Goal: Task Accomplishment & Management: Complete application form

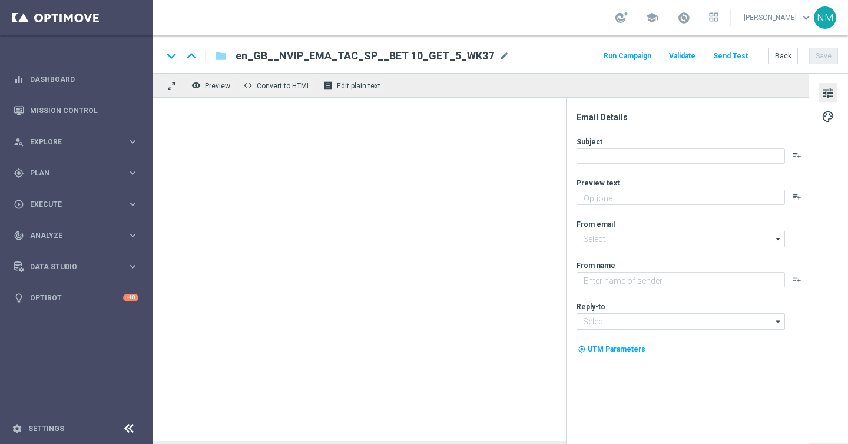
type textarea "Stake just £10 on any Premier League acca to claim your FREEBIE."
type textarea "Lottoland"
type input "mail@crm.lottoland.com"
type input "support@lottoland.co.uk"
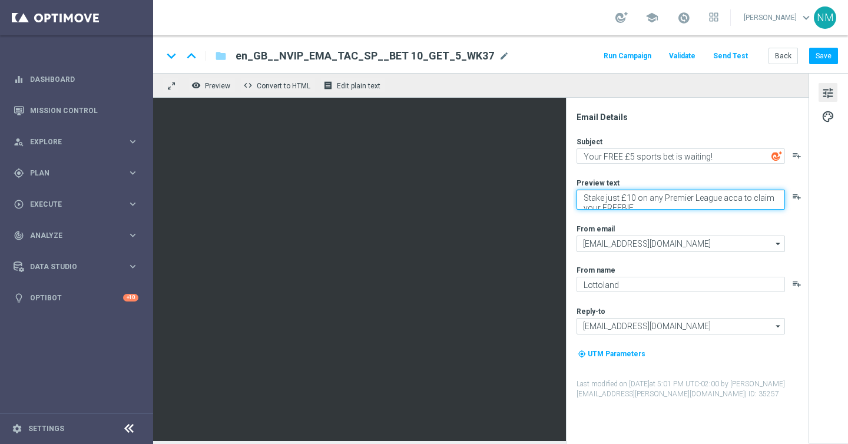
click at [620, 200] on textarea "Stake just £10 on any Premier League acca to claim your FREEBIE." at bounding box center [680, 200] width 208 height 20
click at [51, 171] on span "Plan" at bounding box center [78, 173] width 97 height 7
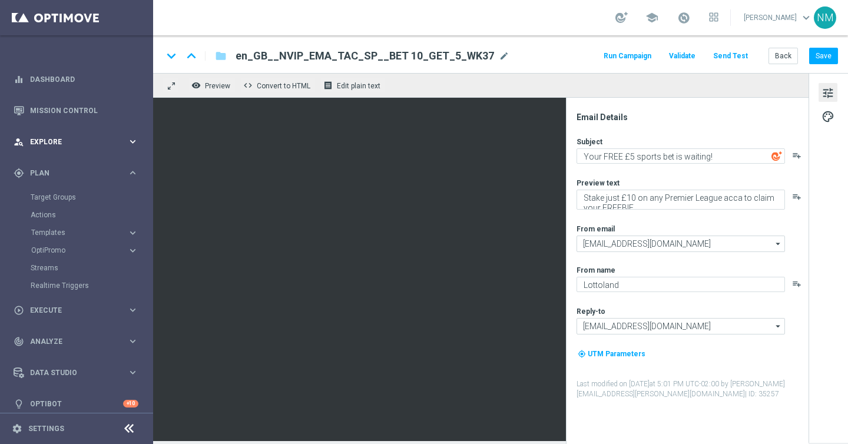
click at [69, 141] on span "Explore" at bounding box center [78, 141] width 97 height 7
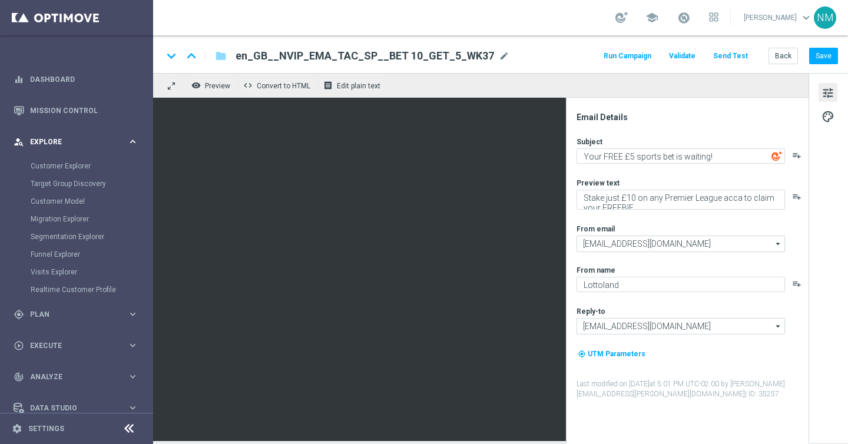
click at [57, 152] on div "person_search Explore keyboard_arrow_right" at bounding box center [76, 141] width 152 height 31
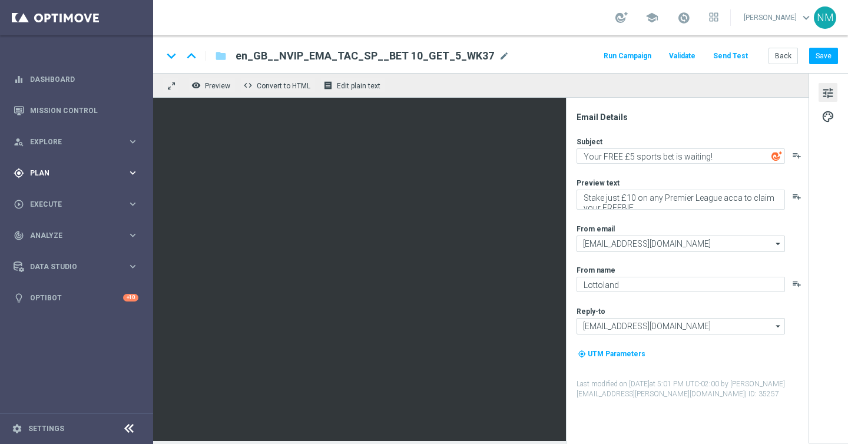
click at [54, 168] on div "gps_fixed Plan" at bounding box center [71, 173] width 114 height 11
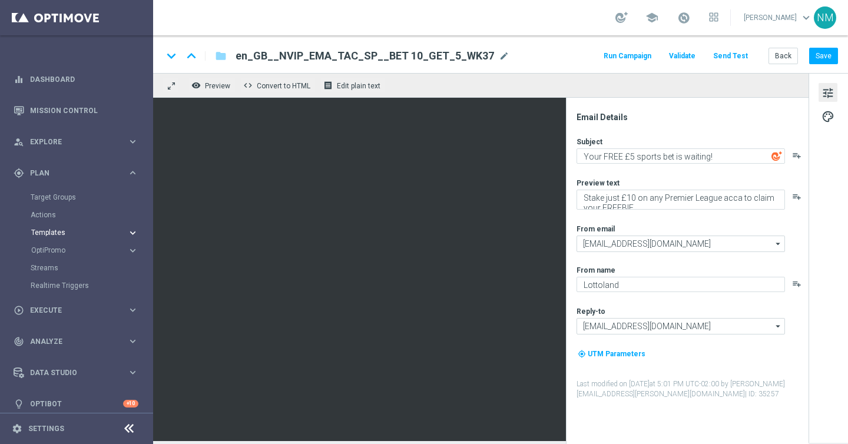
click at [52, 235] on span "Templates" at bounding box center [73, 232] width 84 height 7
click at [64, 249] on link "Optimail" at bounding box center [79, 249] width 86 height 9
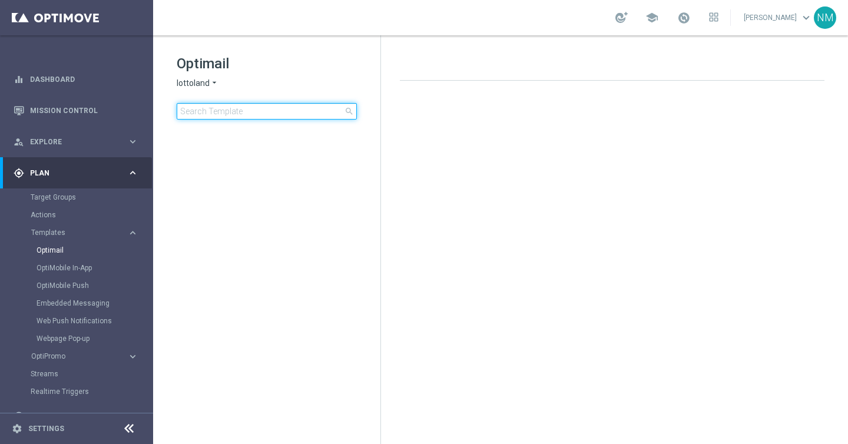
click at [260, 110] on input at bounding box center [267, 111] width 180 height 16
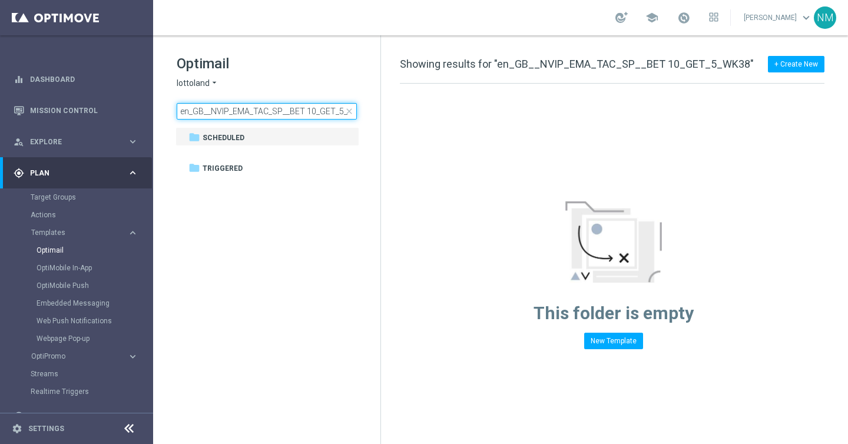
scroll to position [0, 19]
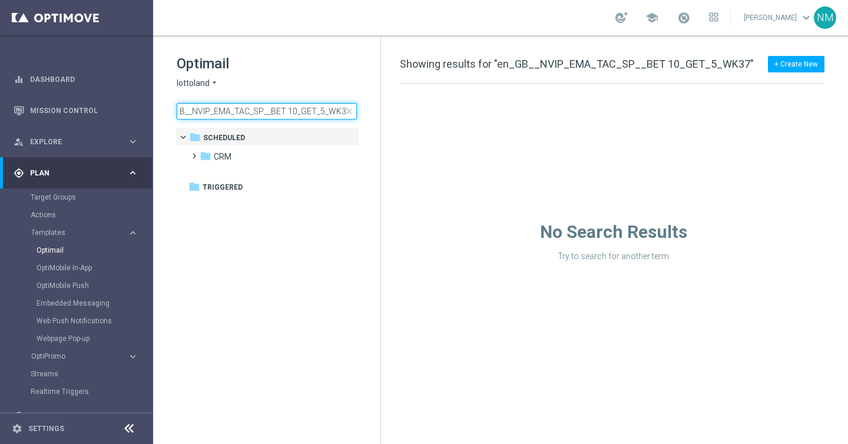
scroll to position [0, 19]
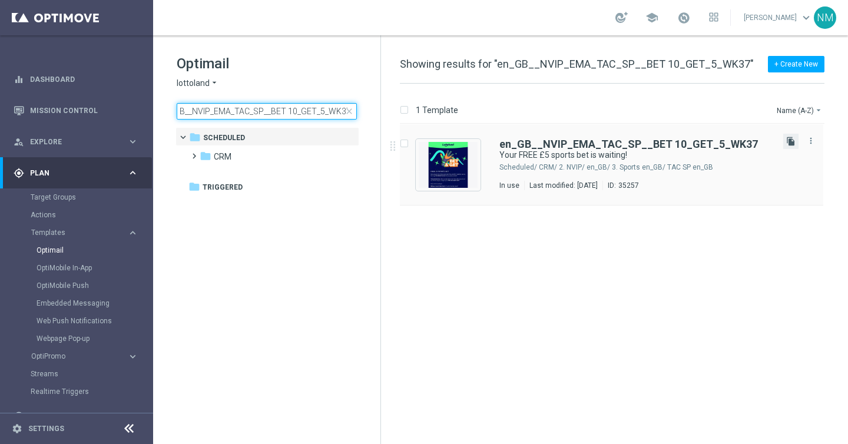
type input "en_GB__NVIP_EMA_TAC_SP__BET 10_GET_5_WK37"
click at [789, 141] on icon "file_copy" at bounding box center [790, 141] width 9 height 9
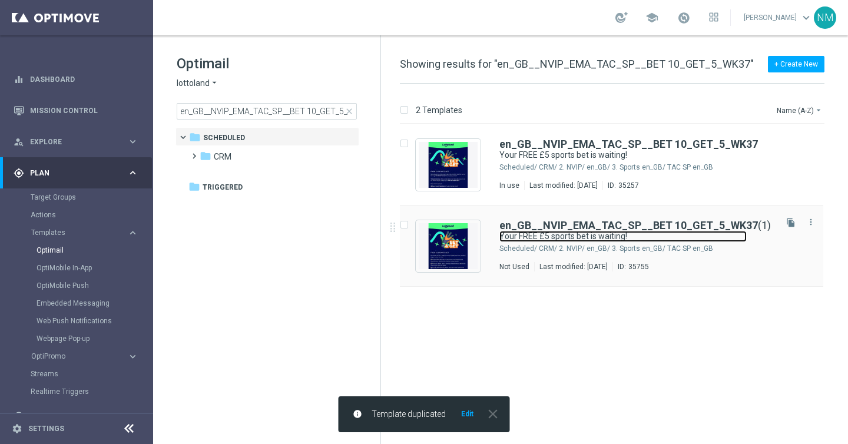
click at [522, 231] on link "Your FREE £5 sports bet is waiting!" at bounding box center [622, 236] width 247 height 11
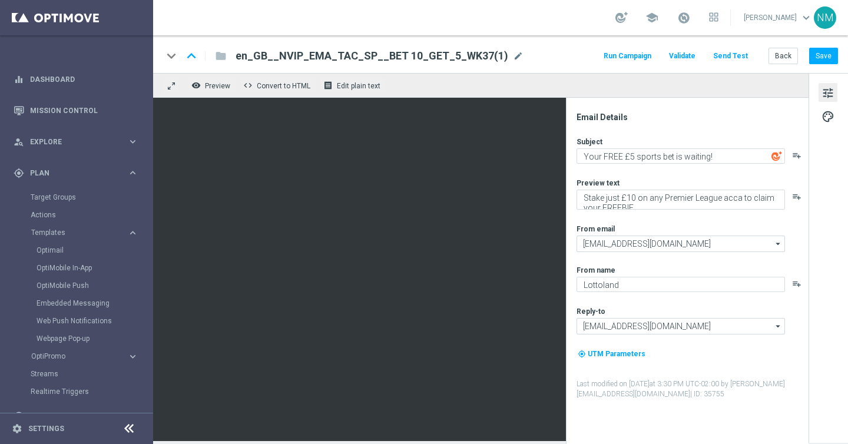
click at [336, 54] on span "en_GB__NVIP_EMA_TAC_SP__BET 10_GET_5_WK37(1)" at bounding box center [371, 56] width 273 height 14
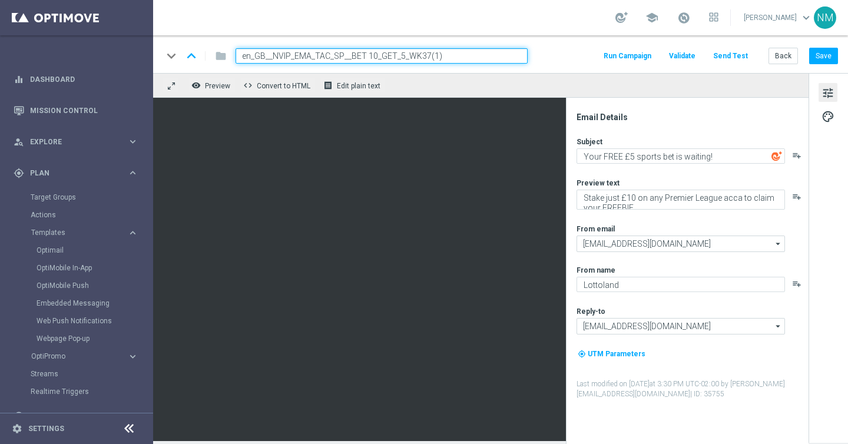
click at [336, 54] on input "en_GB__NVIP_EMA_TAC_SP__BET 10_GET_5_WK37(1)" at bounding box center [381, 55] width 292 height 15
paste input "8"
type input "en_GB__NVIP_EMA_TAC_SP__BET 10_GET_5_WK38"
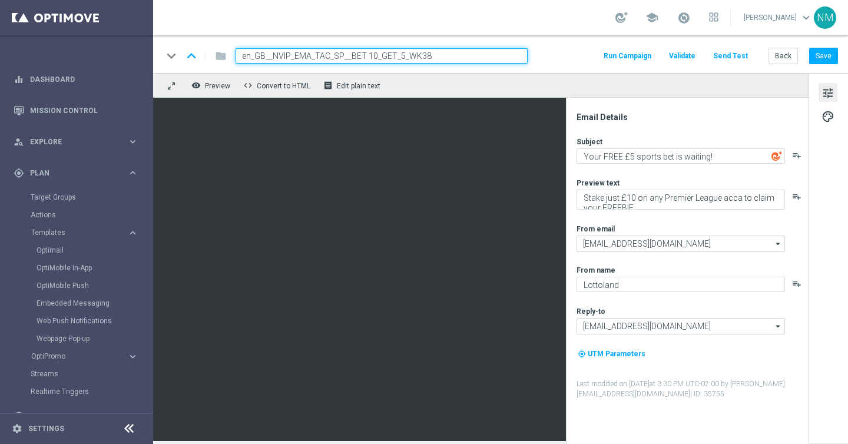
click at [544, 47] on div "keyboard_arrow_down keyboard_arrow_up folder en_GB__NVIP_EMA_TAC_SP__BET 10_GET…" at bounding box center [500, 54] width 695 height 38
click at [495, 59] on input "en_GB__NVIP_EMA_TAC_SP__BET 10_GET_5_WK38" at bounding box center [381, 55] width 292 height 15
click at [570, 59] on div "keyboard_arrow_down keyboard_arrow_up folder en_GB__NVIP_EMA_TAC_SP__BET 10_GET…" at bounding box center [499, 55] width 675 height 15
click at [357, 54] on input "en_GB__NVIP_EMA_TAC_SP__BET 10_GET_5_WK38" at bounding box center [381, 55] width 292 height 15
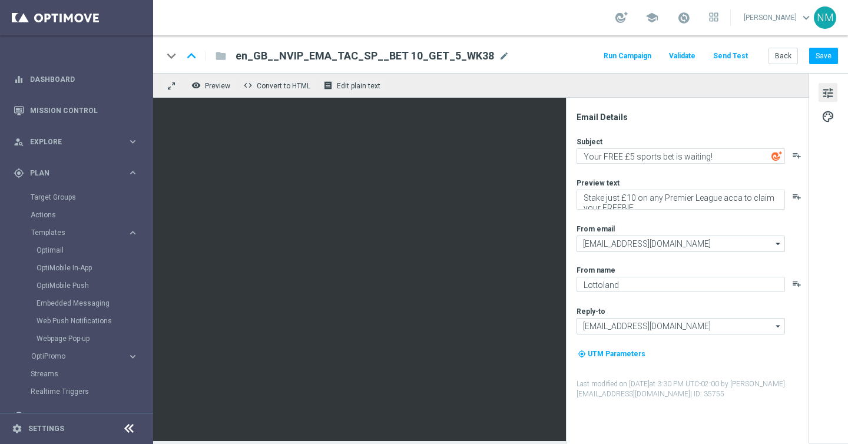
click at [568, 71] on div "keyboard_arrow_down keyboard_arrow_up folder en_GB__NVIP_EMA_TAC_SP__BET 10_GET…" at bounding box center [500, 54] width 695 height 38
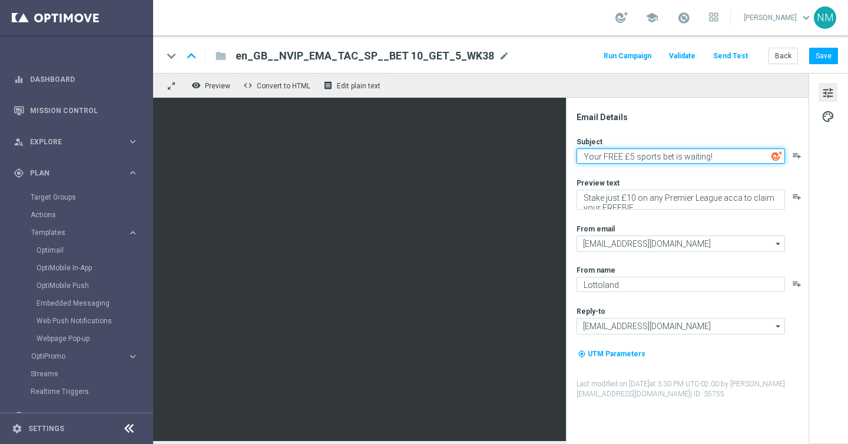
click at [603, 158] on textarea "Your FREE £5 sports bet is waiting!" at bounding box center [680, 155] width 208 height 15
click at [614, 154] on textarea "Your FREE £5 sports bet is waiting!" at bounding box center [680, 155] width 208 height 15
paste textarea "Fancy a FREE £5 acca, %%FIRSTNAME%%?"
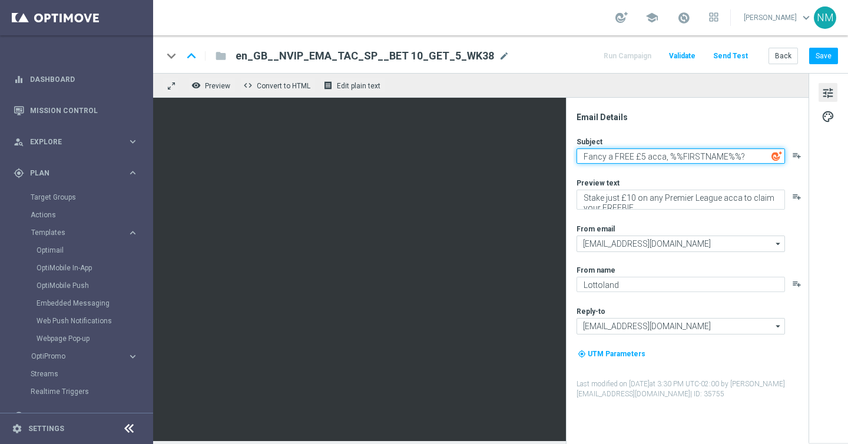
click at [672, 155] on textarea "Fancy a FREE £5 acca, %%FIRSTNAME%%?" at bounding box center [680, 155] width 208 height 15
click at [730, 153] on textarea "Fancy a FREE £5 acca, [%FIRSTNAME%%?" at bounding box center [680, 155] width 208 height 15
click at [695, 158] on textarea "Fancy a FREE £5 acca, [%FIRSTNAME%]?" at bounding box center [680, 155] width 208 height 15
type textarea "Fancy a FREE £5 acca, [%FIRST_NAME%]?"
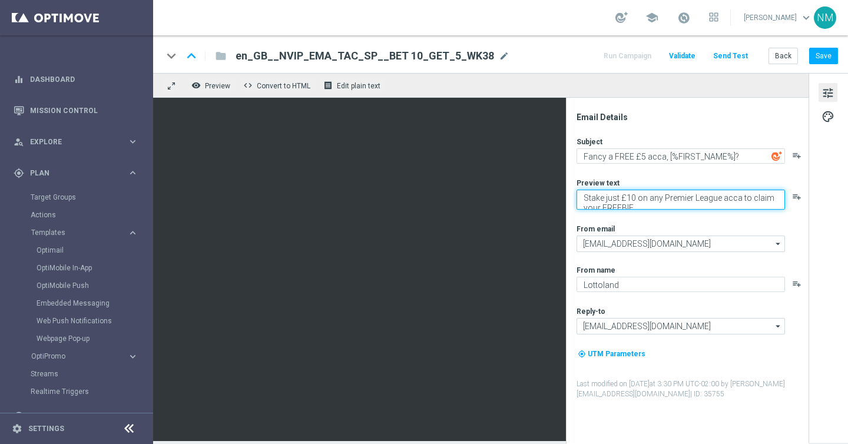
click at [659, 201] on textarea "Stake just £10 on any Premier League acca to claim your FREEBIE." at bounding box center [680, 200] width 208 height 20
click at [660, 198] on textarea "Stake just £10 on any Premier League acca to claim your FREEBIE." at bounding box center [680, 200] width 208 height 20
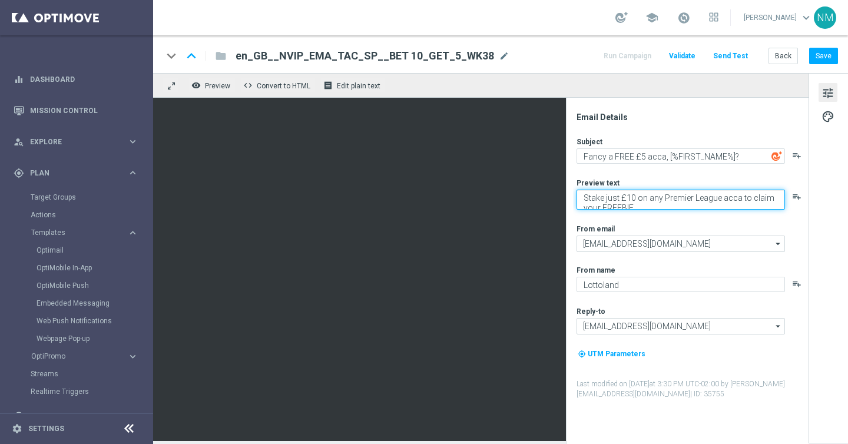
paste textarea "football"
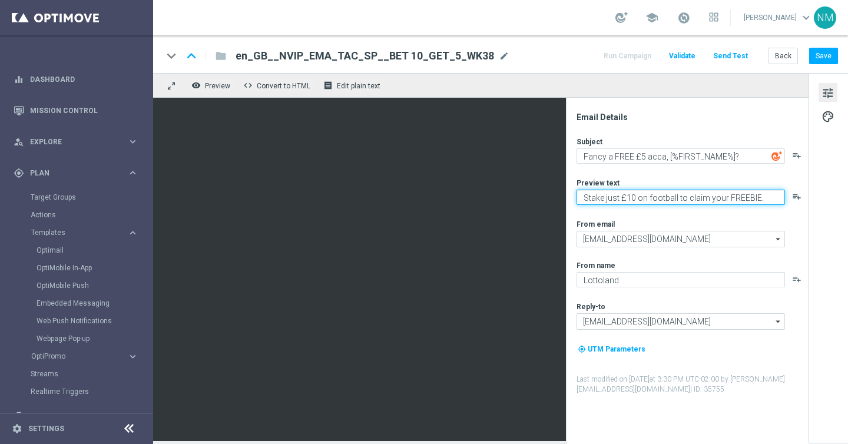
type textarea "Stake just £10 on football to claim your FREEBIE."
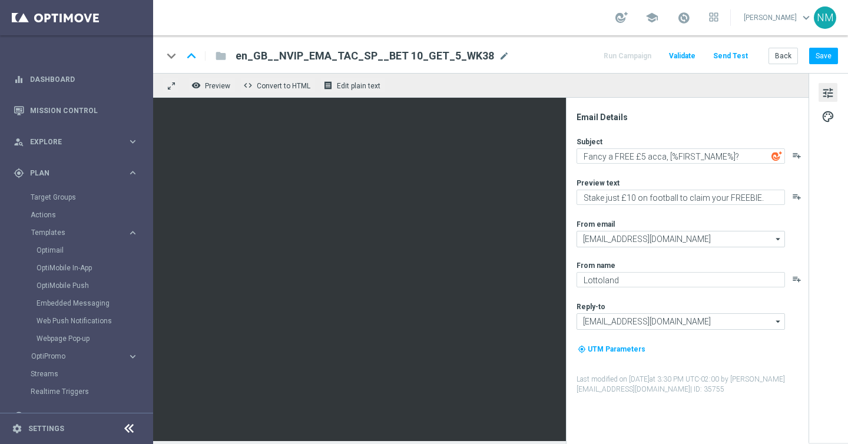
click at [661, 221] on div "From email" at bounding box center [691, 223] width 231 height 9
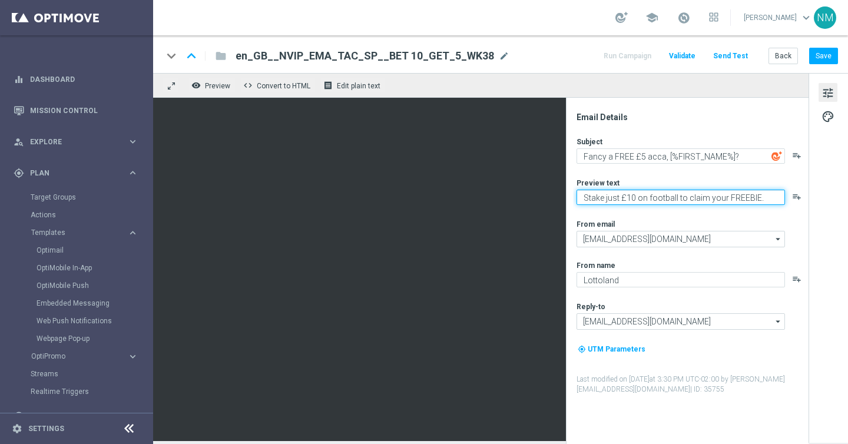
click at [764, 194] on textarea "Stake just £10 on football to claim your FREEBIE." at bounding box center [680, 197] width 208 height 15
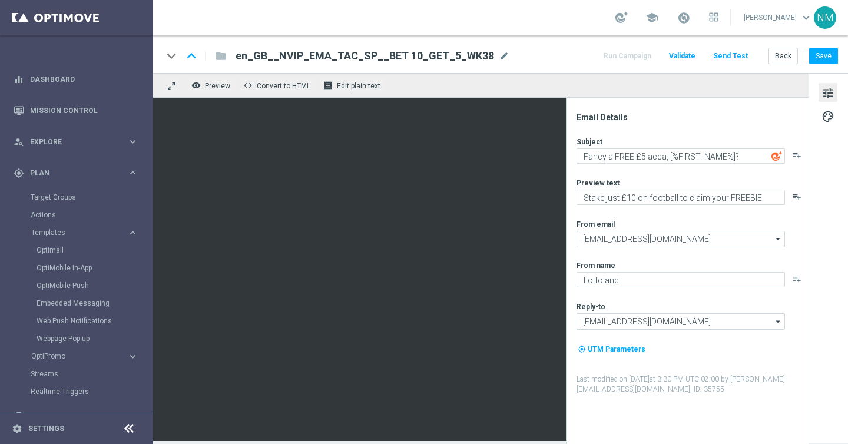
click at [695, 355] on div "my_location UTM Parameters" at bounding box center [691, 354] width 231 height 22
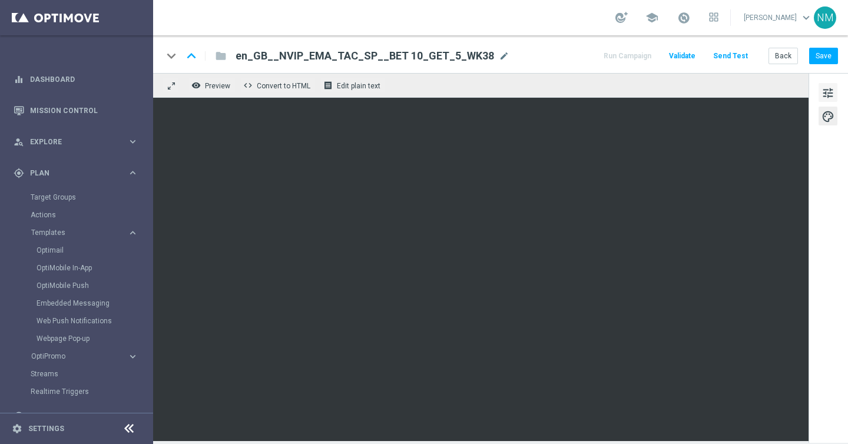
click at [831, 91] on span "tune" at bounding box center [827, 92] width 13 height 15
click at [688, 57] on span "Validate" at bounding box center [682, 56] width 26 height 8
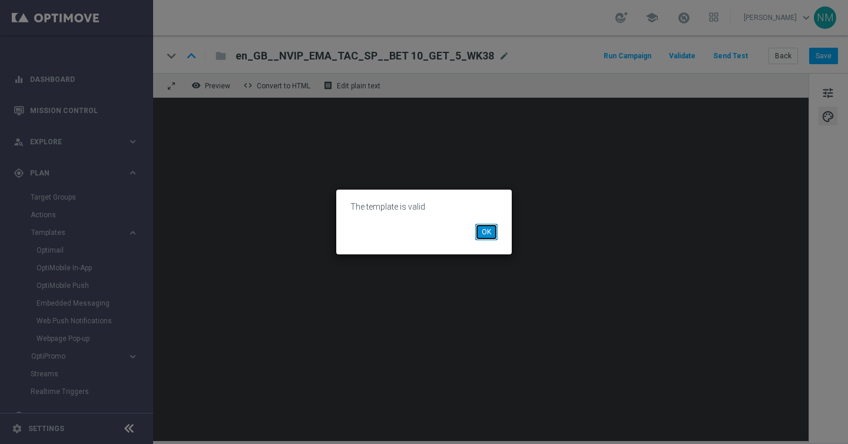
click at [489, 225] on button "OK" at bounding box center [486, 232] width 22 height 16
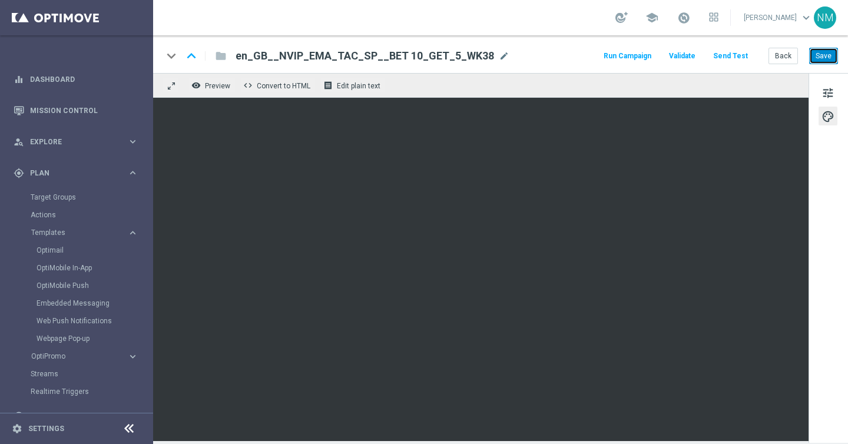
click at [826, 62] on button "Save" at bounding box center [823, 56] width 29 height 16
click at [351, 84] on span "Edit plain text" at bounding box center [359, 86] width 44 height 8
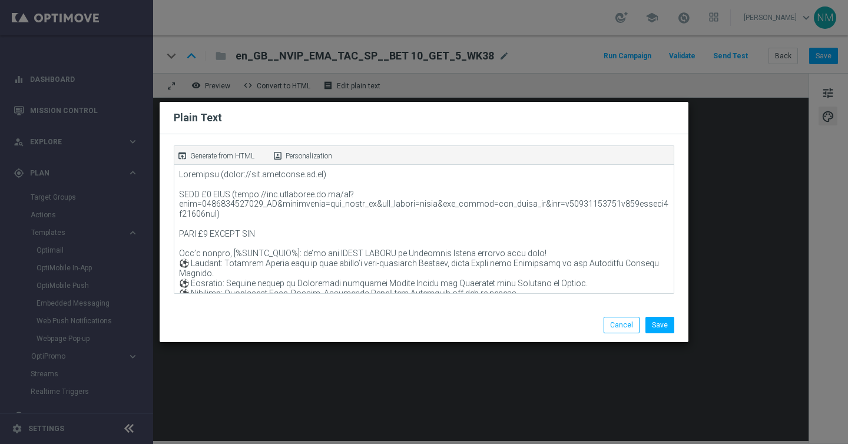
click at [212, 158] on p "Generate from HTML" at bounding box center [222, 156] width 64 height 11
click at [661, 322] on button "Save" at bounding box center [659, 325] width 29 height 16
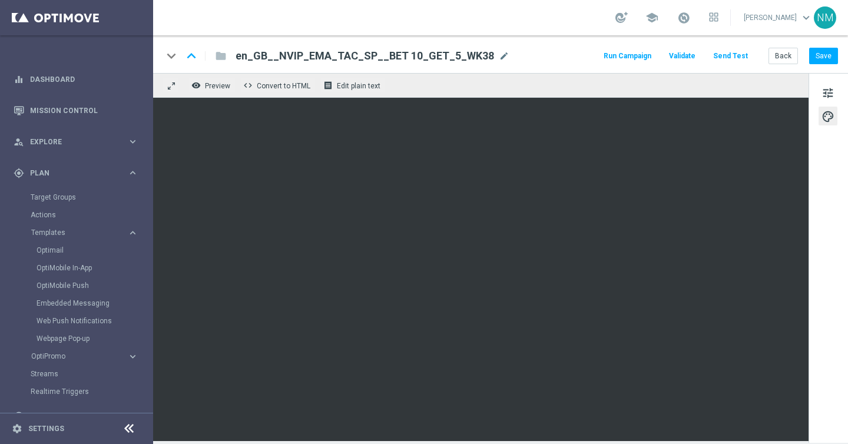
click at [735, 54] on button "Send Test" at bounding box center [730, 56] width 38 height 16
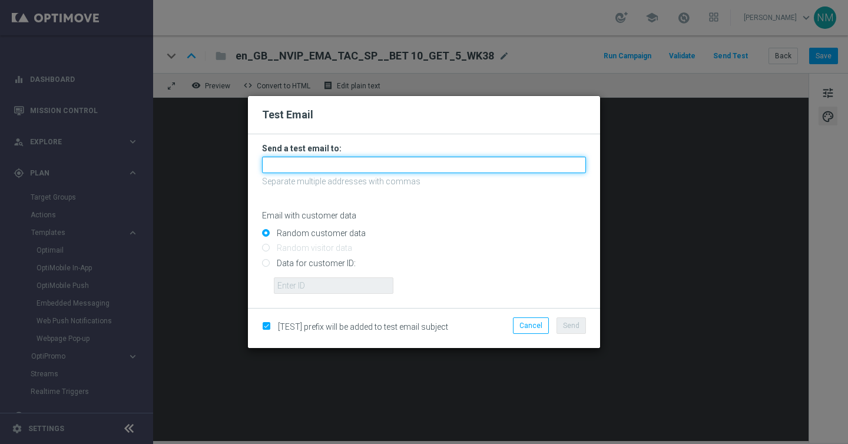
click at [373, 169] on input "text" at bounding box center [424, 165] width 324 height 16
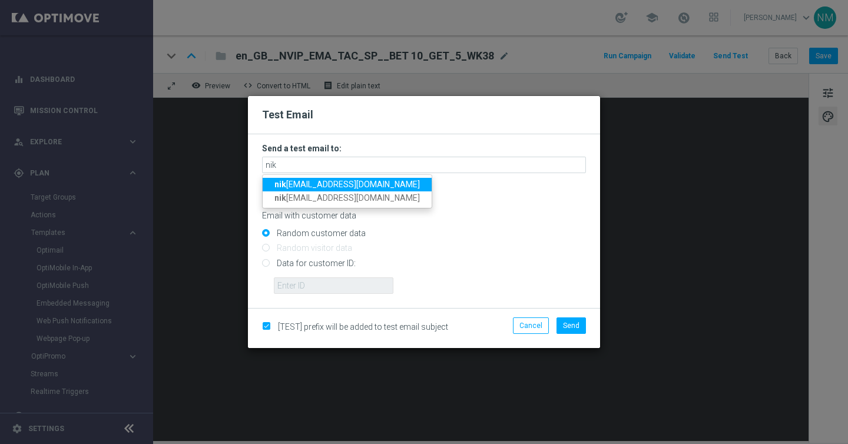
click at [308, 180] on span "nik ola.misotova@lottoland.com" at bounding box center [346, 184] width 145 height 9
type input "nikola.misotova@lottoland.com"
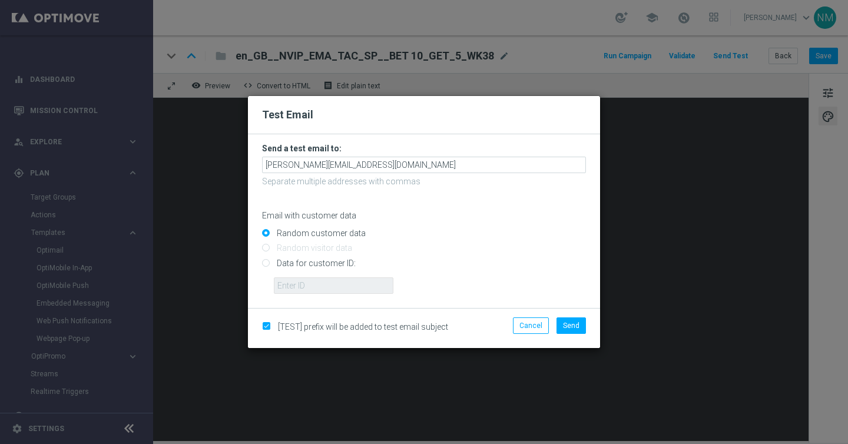
click at [288, 266] on input "Data for customer ID:" at bounding box center [424, 268] width 324 height 16
radio input "true"
click at [290, 281] on input "text" at bounding box center [334, 285] width 120 height 16
paste input "220553462"
type input "220553462"
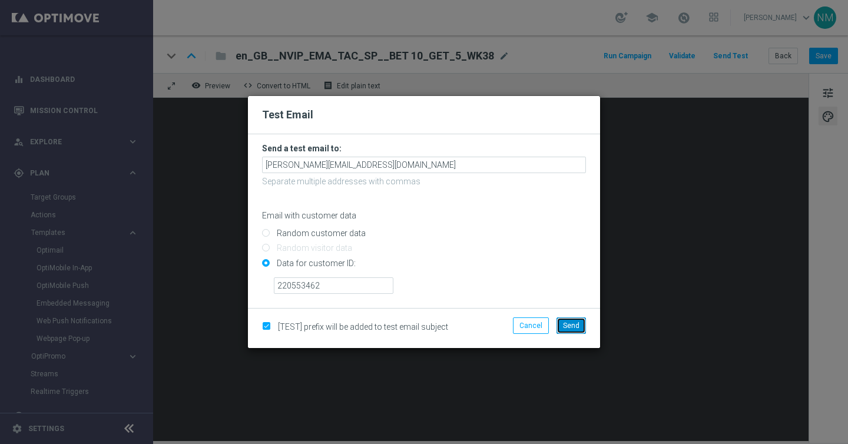
click at [577, 328] on span "Send" at bounding box center [571, 325] width 16 height 8
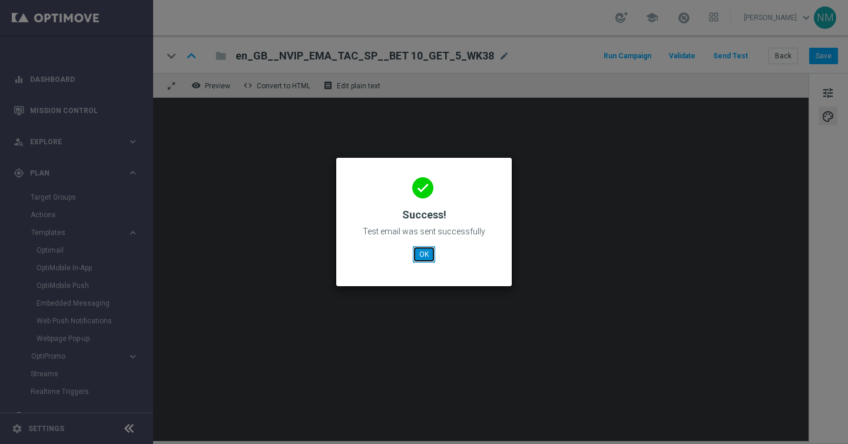
click at [421, 253] on button "OK" at bounding box center [424, 254] width 22 height 16
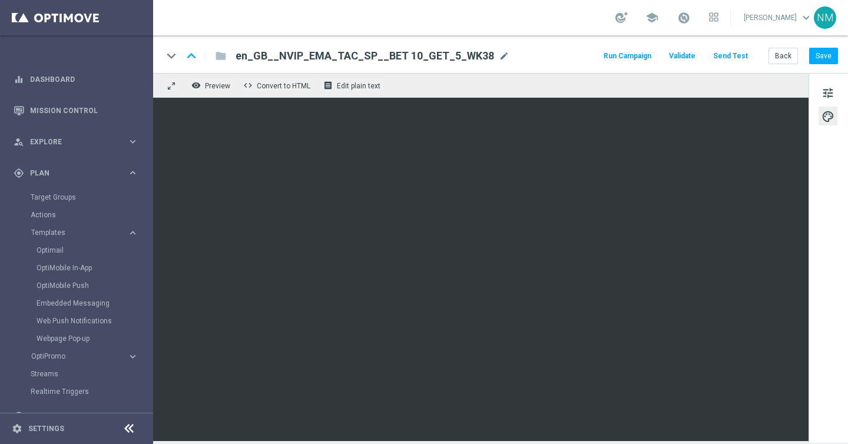
click at [743, 52] on button "Send Test" at bounding box center [730, 56] width 38 height 16
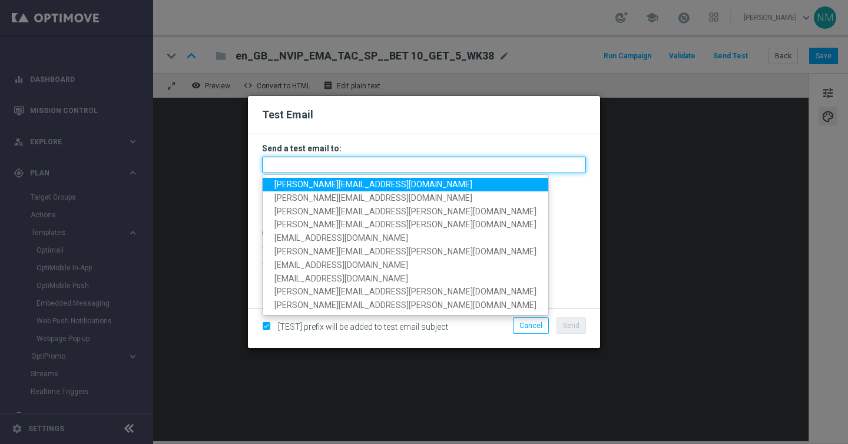
click at [443, 161] on input "text" at bounding box center [424, 165] width 324 height 16
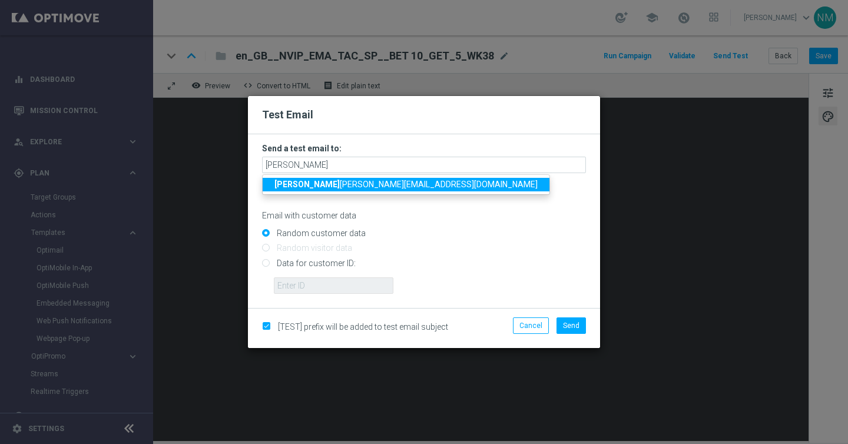
click at [343, 193] on ul "jame s.parr@lottoland.com" at bounding box center [406, 184] width 288 height 21
click at [343, 187] on span "jame s.parr@lottoland.com" at bounding box center [405, 184] width 263 height 9
type input "james.parr@lottoland.com"
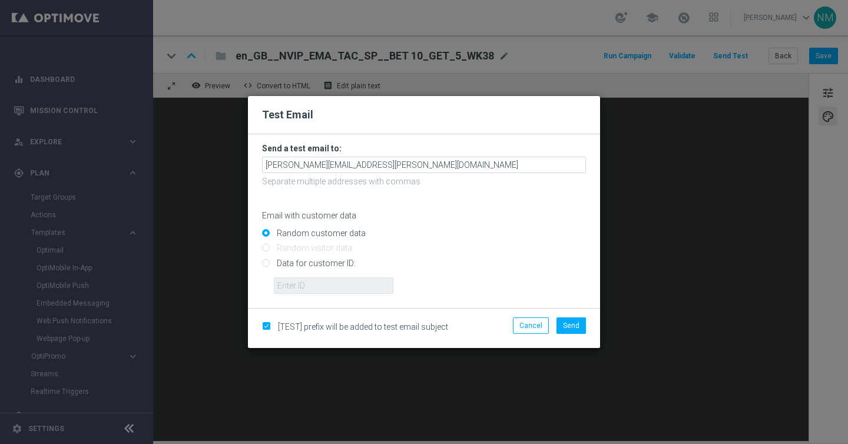
click at [314, 263] on input "Data for customer ID:" at bounding box center [424, 268] width 324 height 16
radio input "true"
click at [312, 279] on input "text" at bounding box center [334, 285] width 120 height 16
paste input "220553462"
type input "220553462"
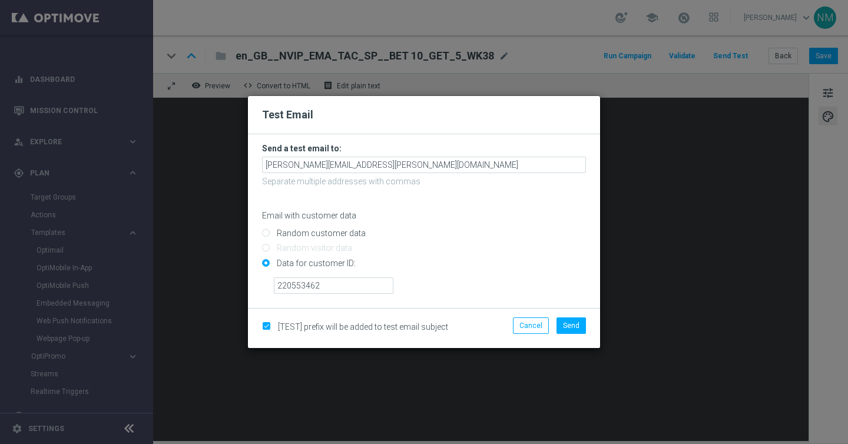
click at [586, 323] on li "Send" at bounding box center [570, 325] width 35 height 16
click at [583, 323] on button "Send" at bounding box center [570, 325] width 29 height 16
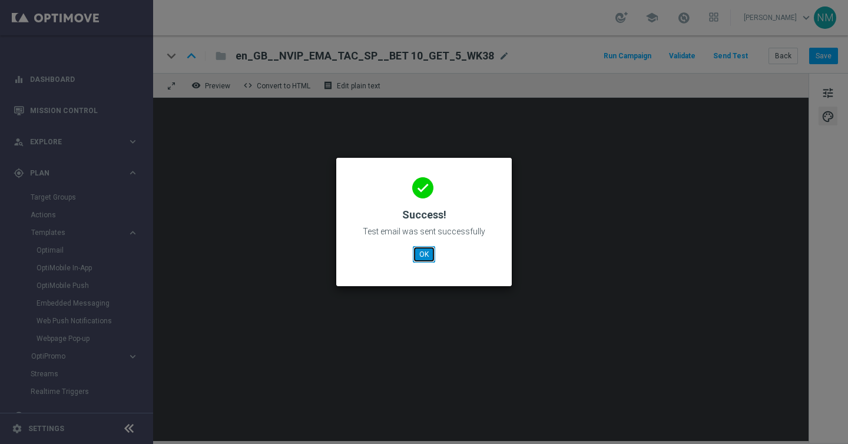
click at [421, 255] on button "OK" at bounding box center [424, 254] width 22 height 16
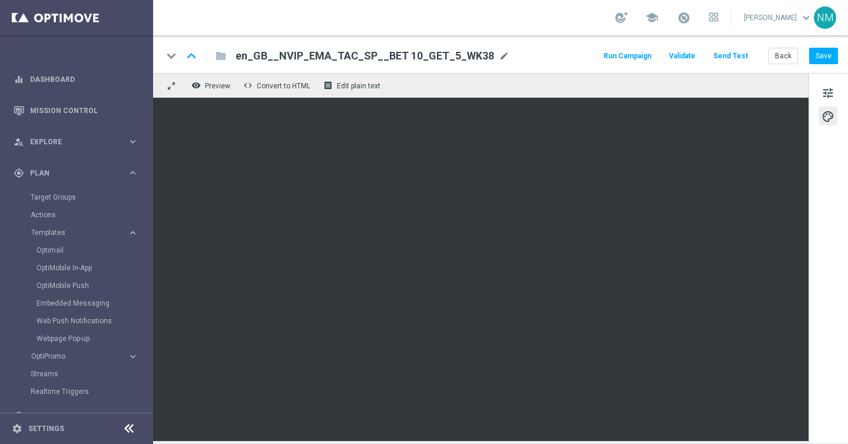
click at [742, 50] on button "Send Test" at bounding box center [730, 56] width 38 height 16
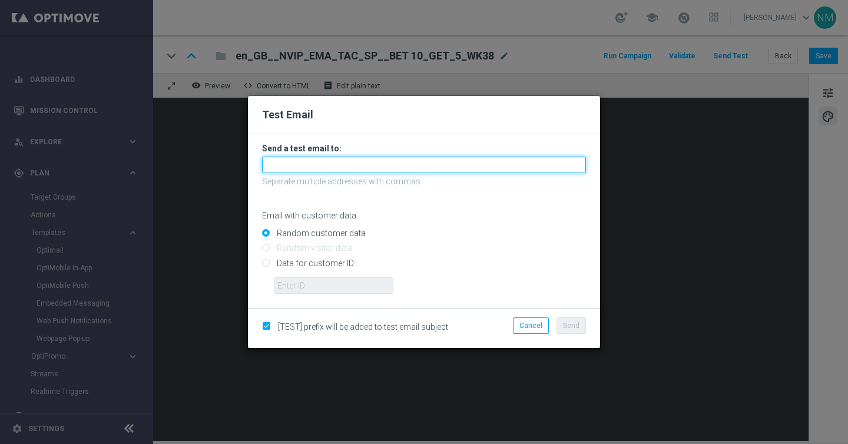
click at [462, 162] on input "text" at bounding box center [424, 165] width 324 height 16
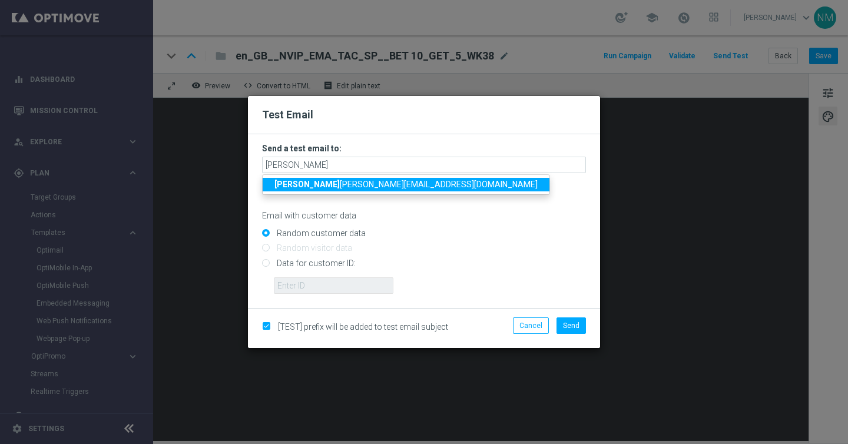
click at [352, 182] on span "rick y.hubbard@lottoland.com" at bounding box center [405, 184] width 263 height 9
type input "ricky.hubbard@lottoland.com"
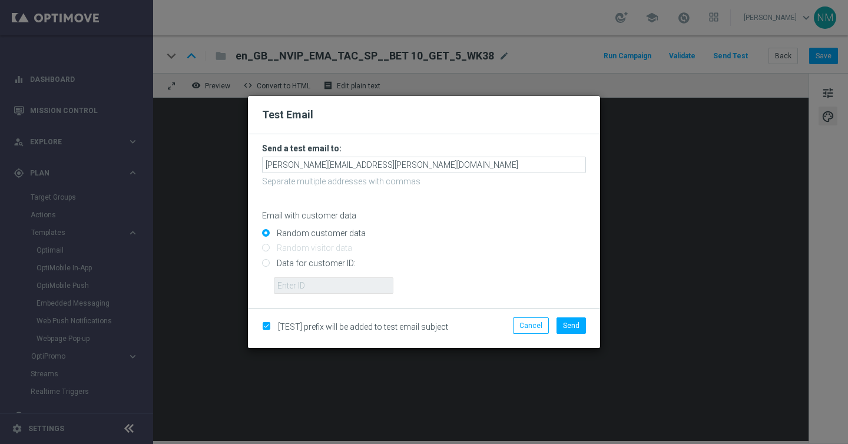
click at [325, 271] on input "Data for customer ID:" at bounding box center [424, 268] width 324 height 16
radio input "true"
click at [320, 281] on input "text" at bounding box center [334, 285] width 120 height 16
paste input "220553462"
type input "220553462"
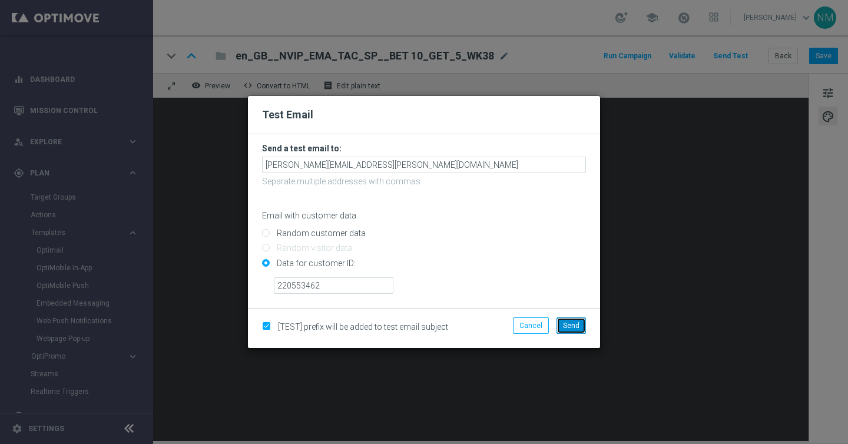
click at [582, 330] on button "Send" at bounding box center [570, 325] width 29 height 16
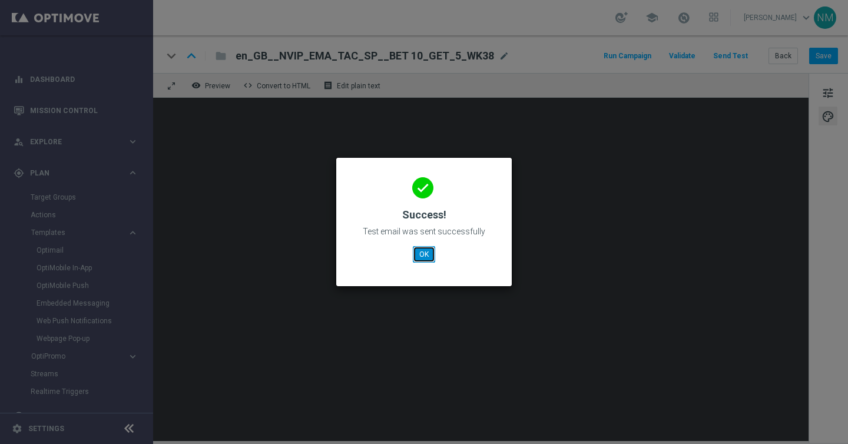
click at [430, 258] on button "OK" at bounding box center [424, 254] width 22 height 16
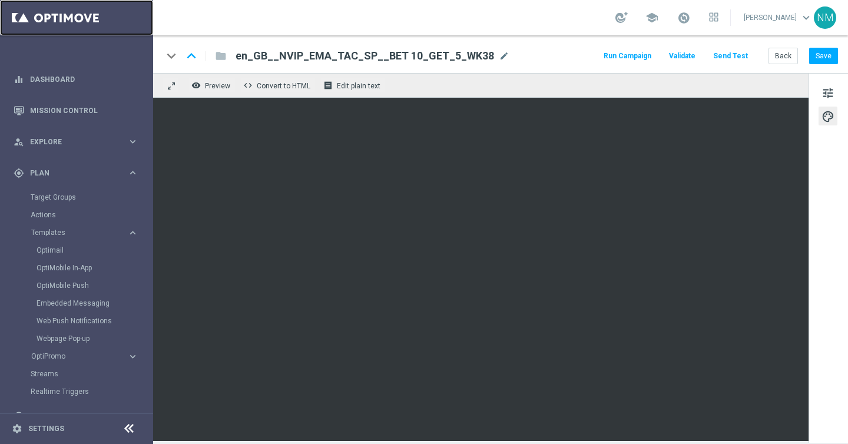
click at [85, 23] on link at bounding box center [76, 17] width 153 height 35
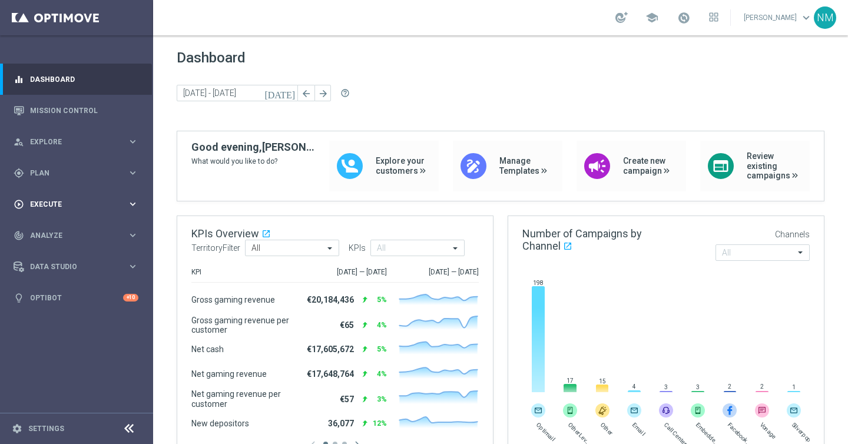
click at [62, 201] on span "Execute" at bounding box center [78, 204] width 97 height 7
click at [57, 224] on link "Campaign Builder" at bounding box center [77, 228] width 92 height 9
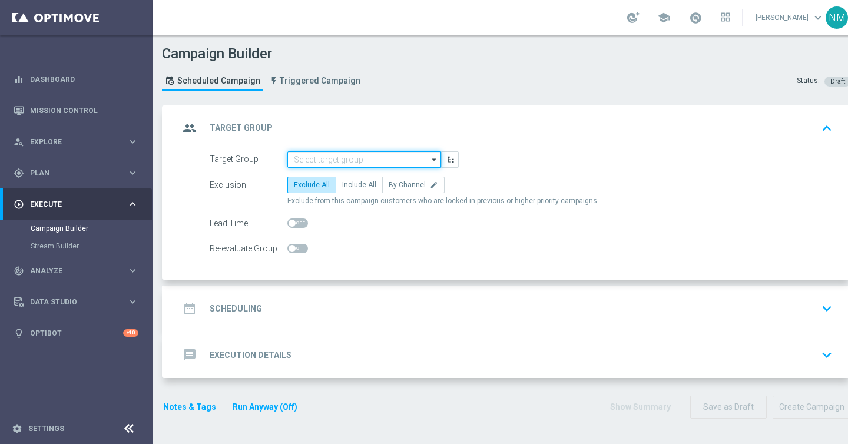
click at [364, 158] on input at bounding box center [364, 159] width 154 height 16
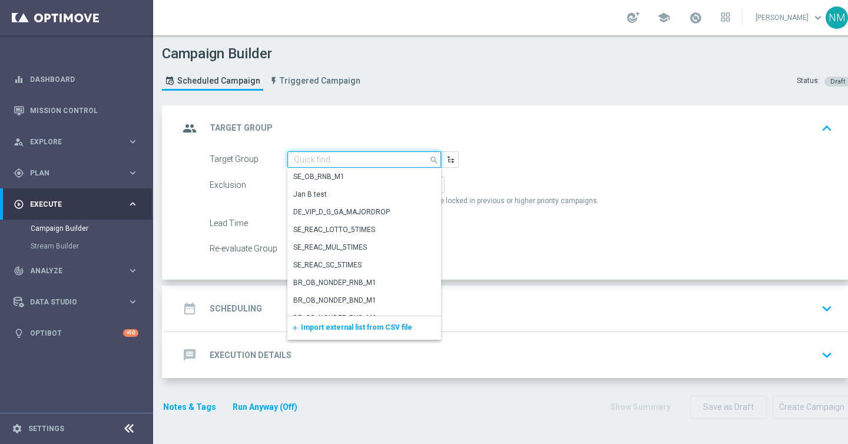
paste input "UK_SPORTSBOOK_EMAIL | Stakes in lifetime"
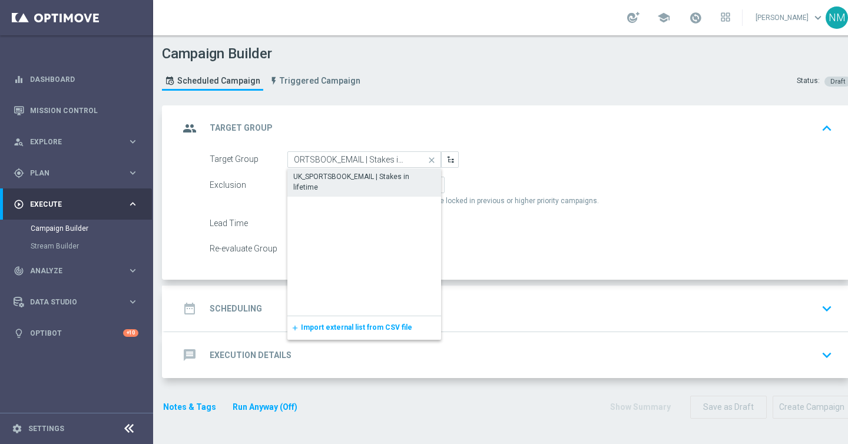
click at [358, 176] on div "UK_SPORTSBOOK_EMAIL | Stakes in lifetime" at bounding box center [364, 181] width 142 height 21
type input "UK_SPORTSBOOK_EMAIL | Stakes in lifetime"
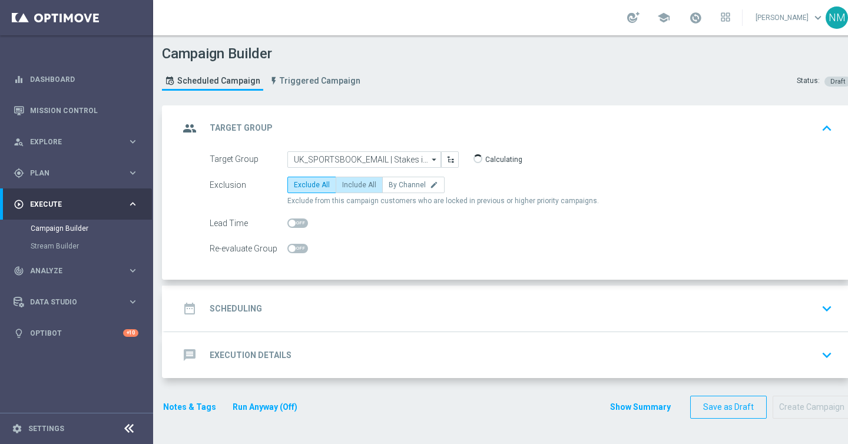
click at [357, 183] on span "Include All" at bounding box center [359, 185] width 34 height 8
click at [350, 183] on input "Include All" at bounding box center [346, 187] width 8 height 8
radio input "true"
click at [286, 297] on div "date_range Scheduling keyboard_arrow_down" at bounding box center [508, 309] width 686 height 46
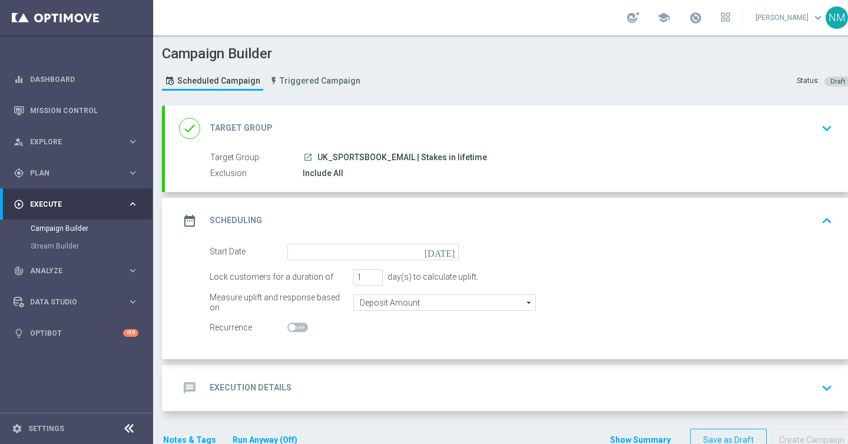
click at [373, 161] on span "UK_SPORTSBOOK_EMAIL | Stakes in lifetime" at bounding box center [402, 157] width 170 height 11
click at [771, 133] on div "done Target Group keyboard_arrow_down" at bounding box center [508, 128] width 658 height 22
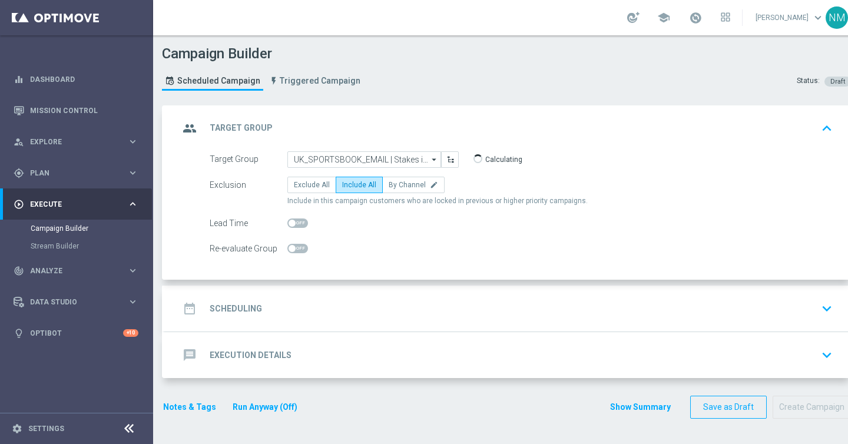
click at [295, 222] on span at bounding box center [297, 222] width 21 height 9
click at [295, 222] on input "checkbox" at bounding box center [297, 222] width 21 height 9
checkbox input "true"
click at [290, 325] on div "date_range Scheduling keyboard_arrow_down" at bounding box center [508, 309] width 686 height 46
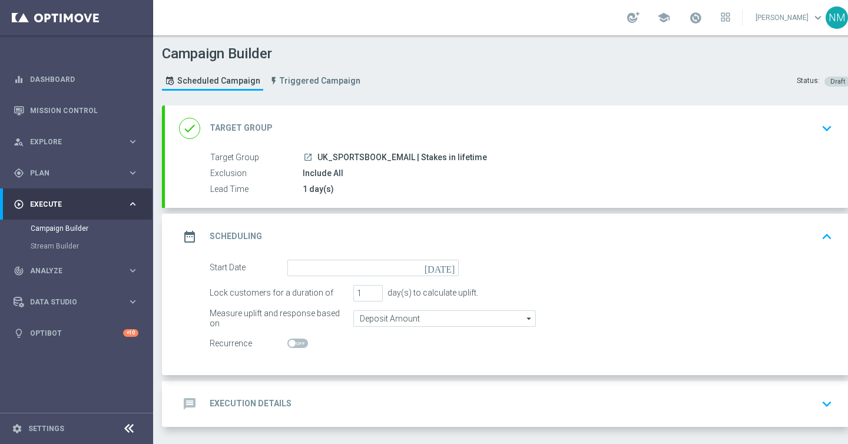
scroll to position [6, 0]
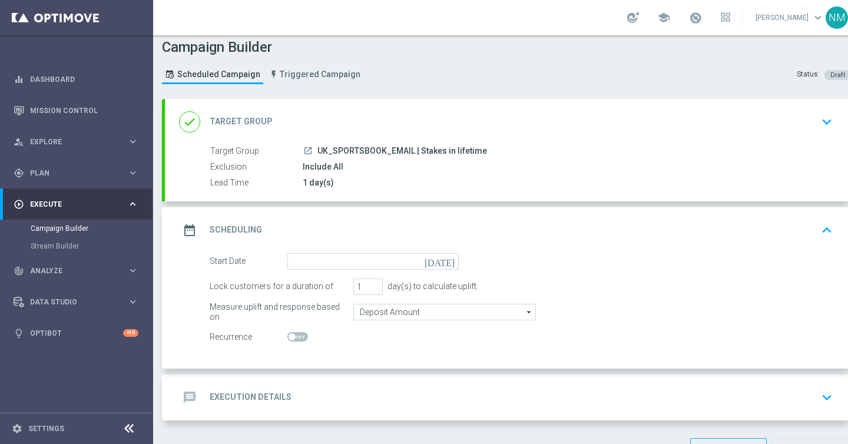
click at [331, 250] on div "date_range Scheduling keyboard_arrow_up" at bounding box center [508, 230] width 686 height 46
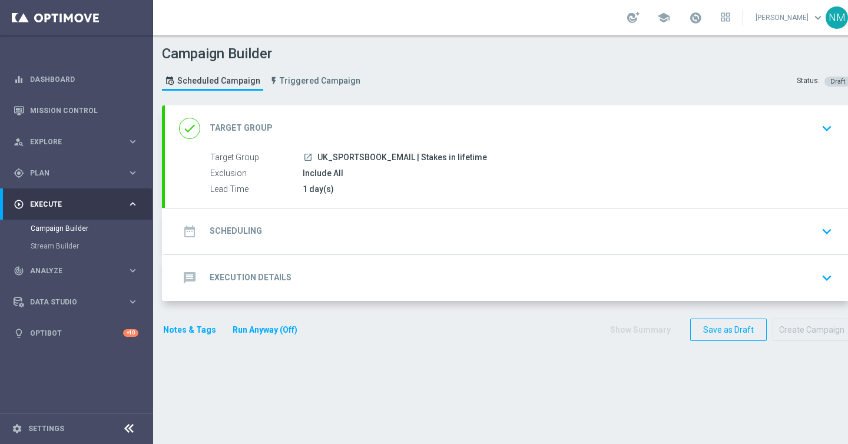
scroll to position [0, 0]
click at [331, 228] on div "date_range Scheduling keyboard_arrow_down" at bounding box center [508, 231] width 658 height 22
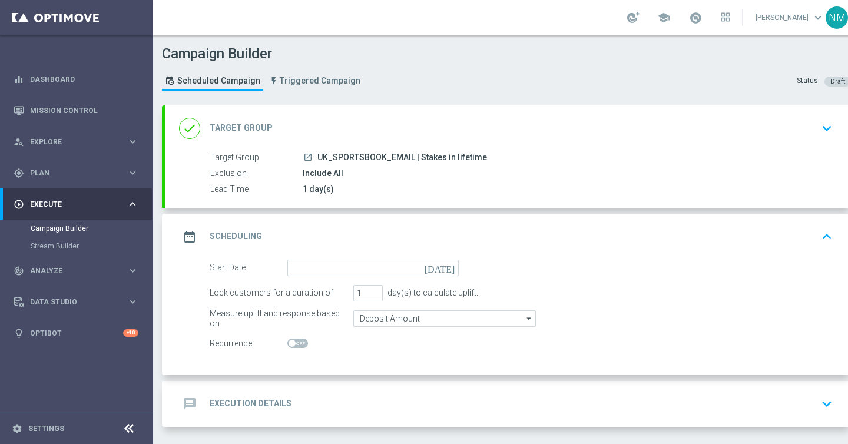
click at [327, 255] on div "date_range Scheduling keyboard_arrow_up Start Date today Lock customers for a d…" at bounding box center [508, 294] width 686 height 161
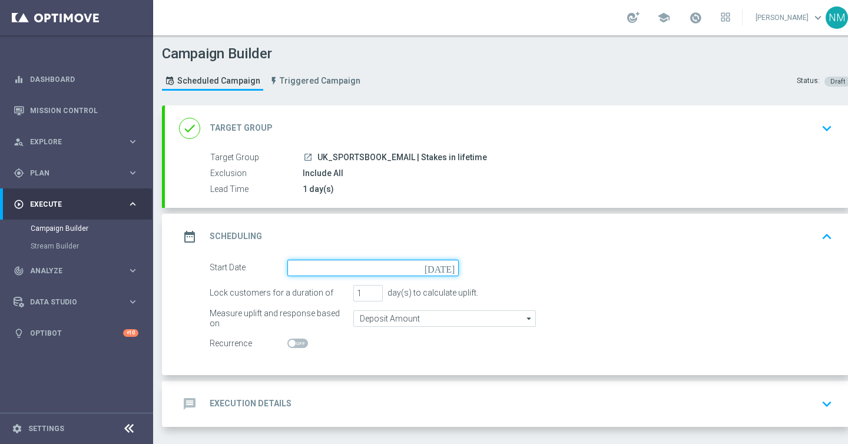
click at [323, 267] on input at bounding box center [372, 268] width 171 height 16
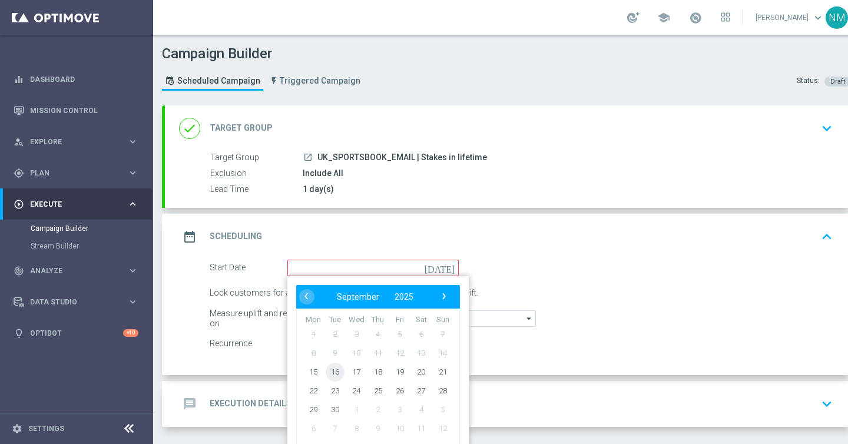
click at [336, 371] on span "16" at bounding box center [335, 371] width 19 height 19
type input "16 Sep 2025"
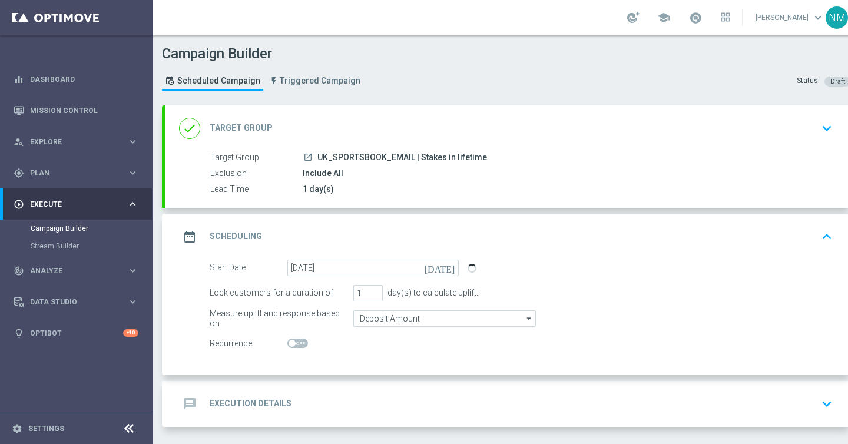
scroll to position [47, 0]
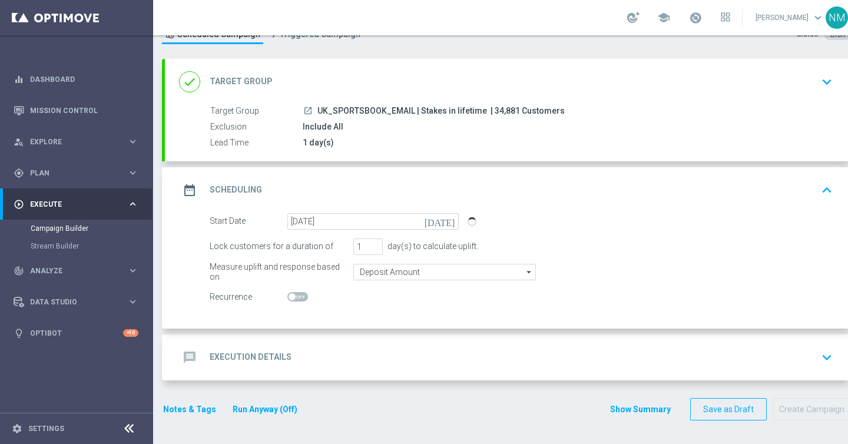
click at [273, 350] on div "message Execution Details" at bounding box center [235, 357] width 112 height 21
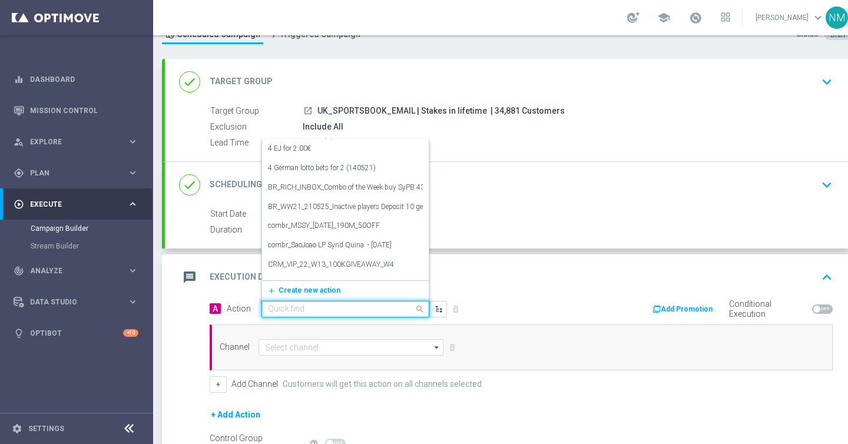
click at [307, 301] on div "Quick find" at bounding box center [345, 309] width 168 height 16
paste input "en_GB__NVIP_EMA_TAC_SP__BET 10_GET_5_WK38"
type input "en_GB__NVIP_EMA_TAC_SP__BET 10_GET_5_WK38"
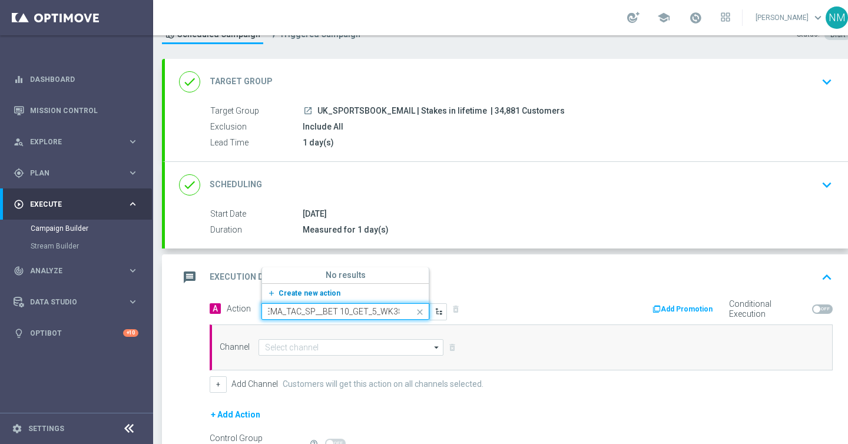
click at [316, 296] on span "Create new action" at bounding box center [309, 293] width 62 height 8
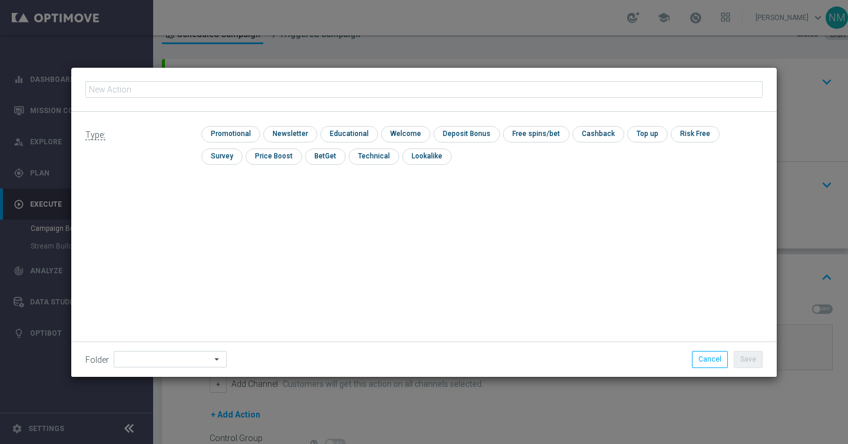
type input "en_GB__NVIP_EMA_TAC_SP__BET 10_GET_5_WK38"
click at [231, 130] on input "checkbox" at bounding box center [229, 134] width 56 height 16
checkbox input "true"
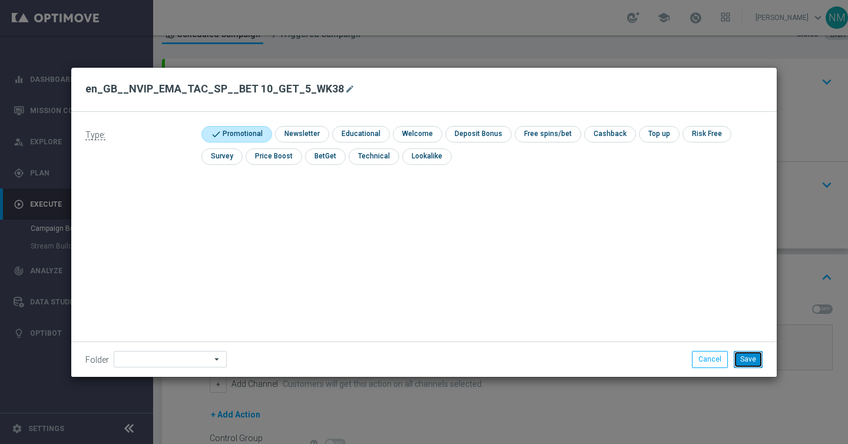
click at [748, 353] on button "Save" at bounding box center [747, 359] width 29 height 16
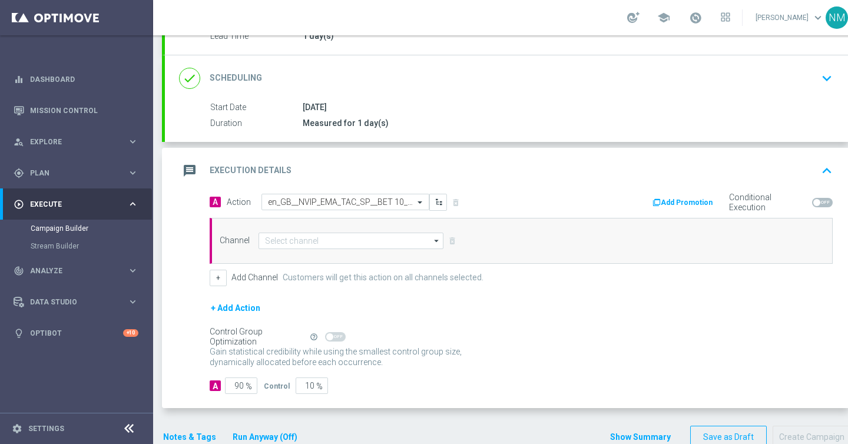
scroll to position [181, 0]
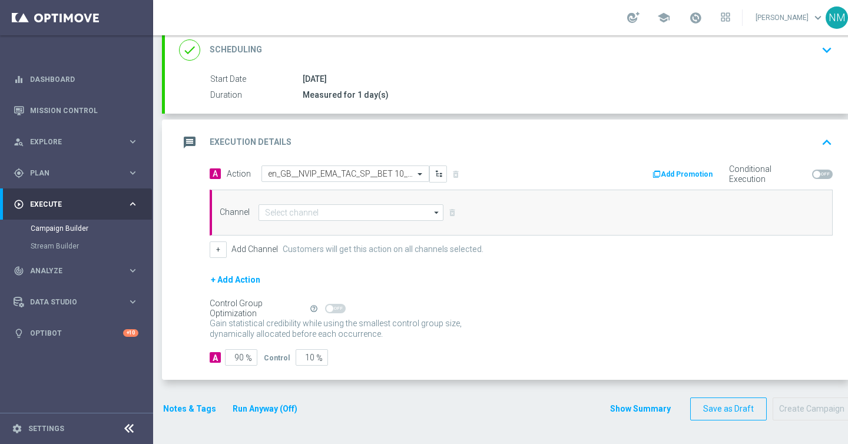
click at [335, 221] on div "Channel arrow_drop_down Show Selected 0 of 26 Silverpop" at bounding box center [521, 213] width 623 height 46
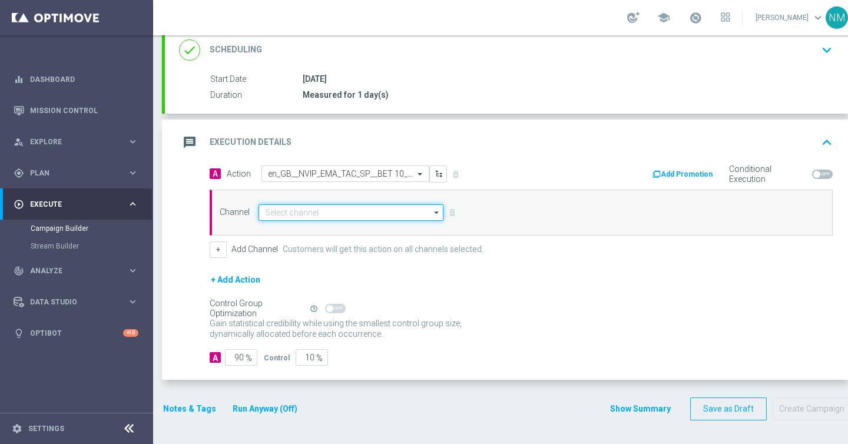
click at [335, 218] on input at bounding box center [350, 212] width 185 height 16
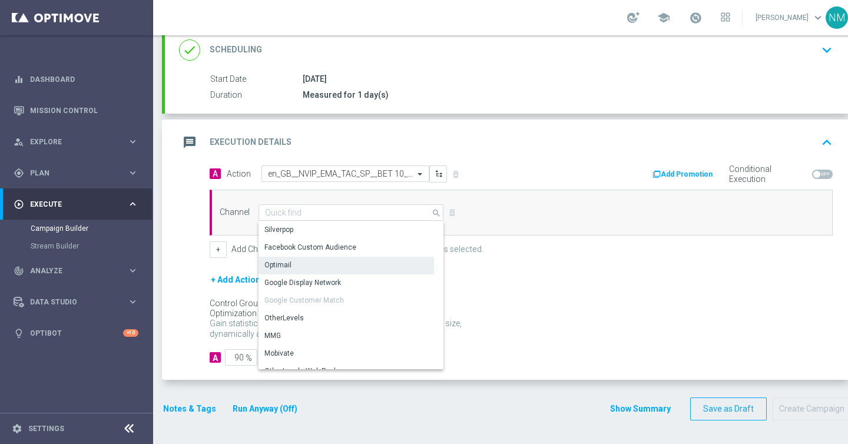
click at [303, 269] on div "Optimail" at bounding box center [345, 265] width 175 height 16
type input "Optimail"
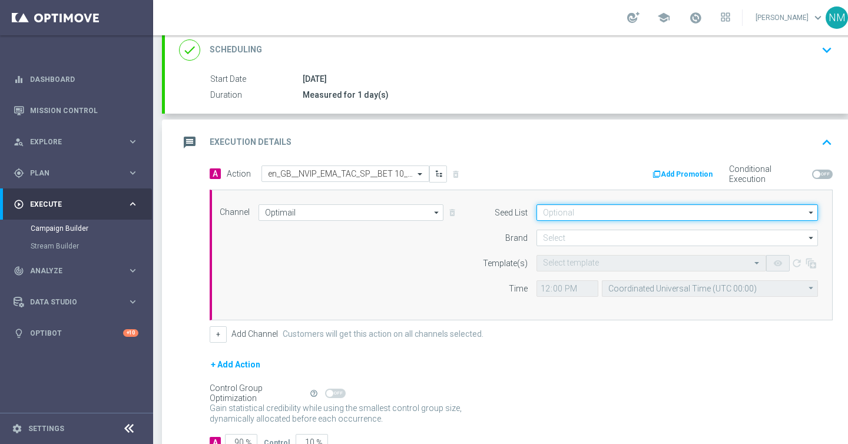
click at [629, 214] on input at bounding box center [676, 212] width 281 height 16
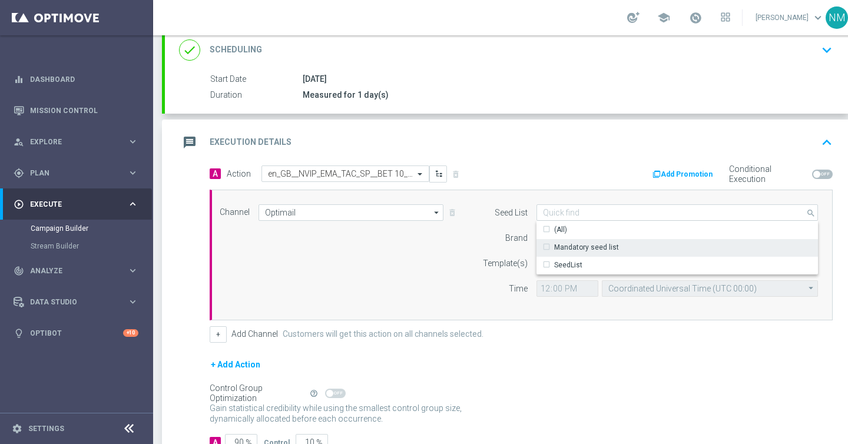
click at [559, 246] on div "Mandatory seed list" at bounding box center [586, 247] width 65 height 11
click at [494, 243] on div "Brand" at bounding box center [497, 238] width 60 height 16
type input "Mandatory seed list"
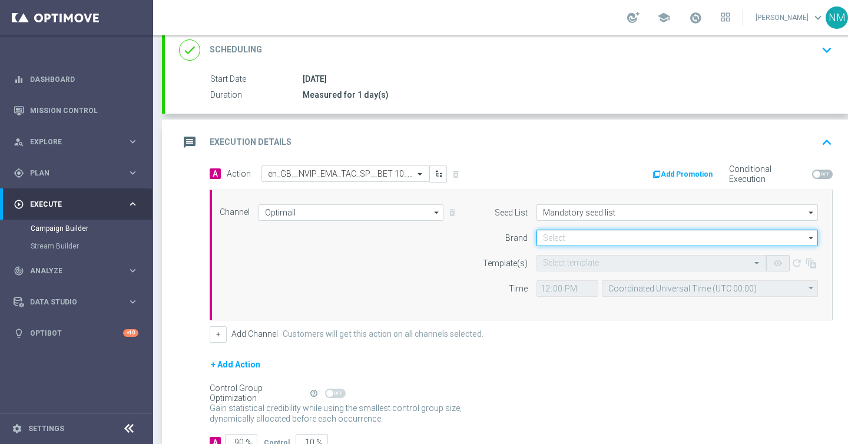
click at [577, 245] on input at bounding box center [676, 238] width 281 height 16
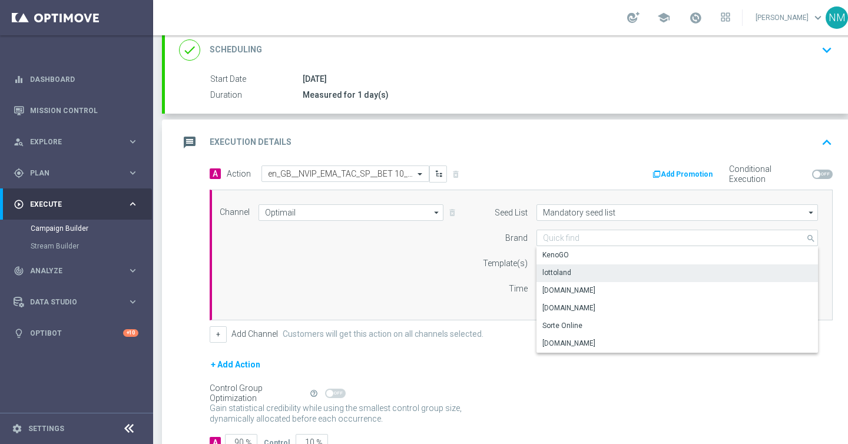
click at [561, 273] on div "lottoland" at bounding box center [556, 272] width 29 height 11
type input "lottoland"
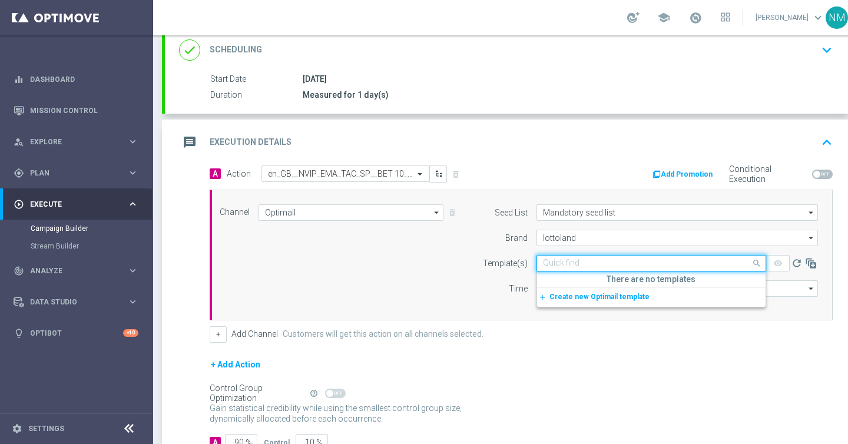
click at [563, 257] on div "Quick find" at bounding box center [651, 263] width 230 height 16
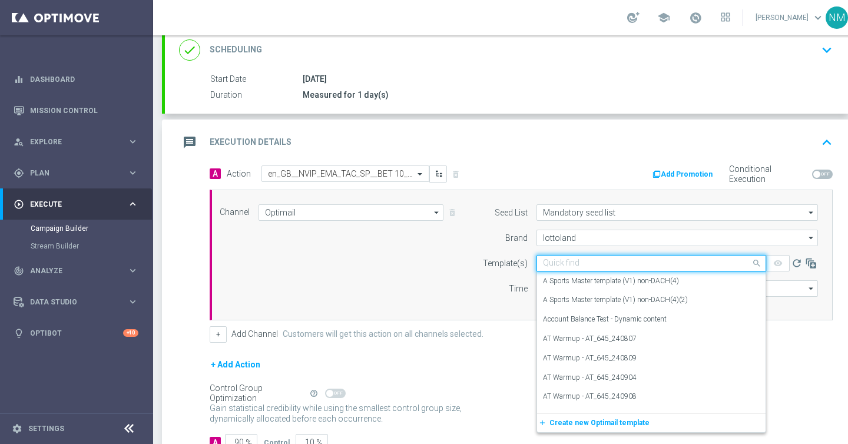
paste input "en_GB__NVIP_EMA_TAC_SP__BET 10_GET_5_WK38"
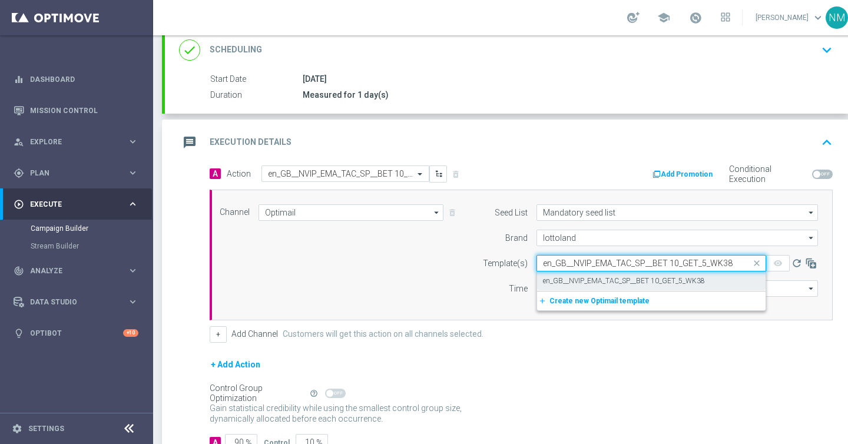
click at [569, 271] on div "en_GB__NVIP_EMA_TAC_SP__BET 10_GET_5_WK38" at bounding box center [651, 280] width 217 height 19
type input "en_GB__NVIP_EMA_TAC_SP__BET 10_GET_5_WK38"
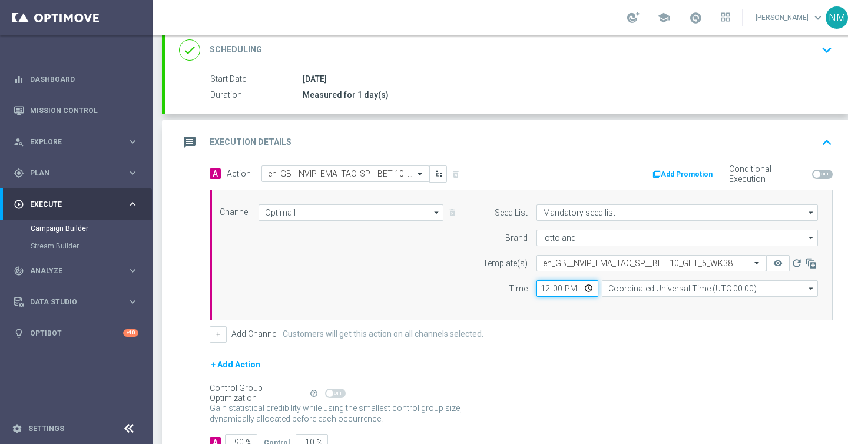
click at [588, 286] on input "12:00" at bounding box center [567, 288] width 62 height 16
type input "17:30"
click at [606, 310] on div "Channel Optimail Optimail arrow_drop_down Show Selected 1 of 26 Silverpop" at bounding box center [521, 255] width 623 height 131
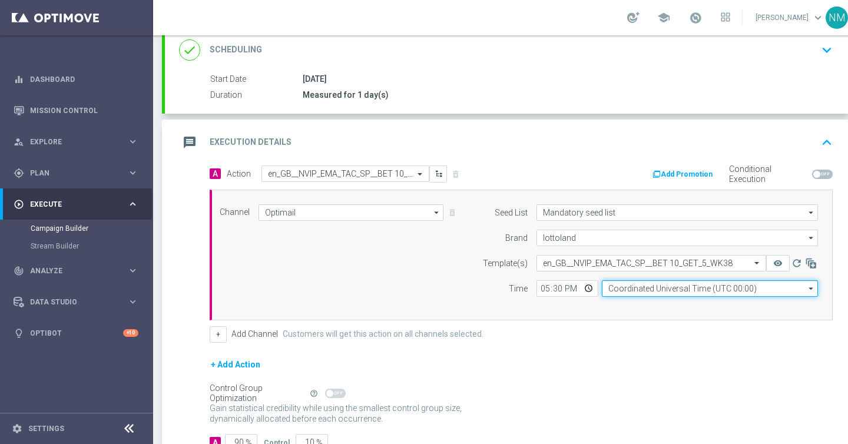
click at [625, 292] on input "Coordinated Universal Time (UTC 00:00)" at bounding box center [710, 288] width 216 height 16
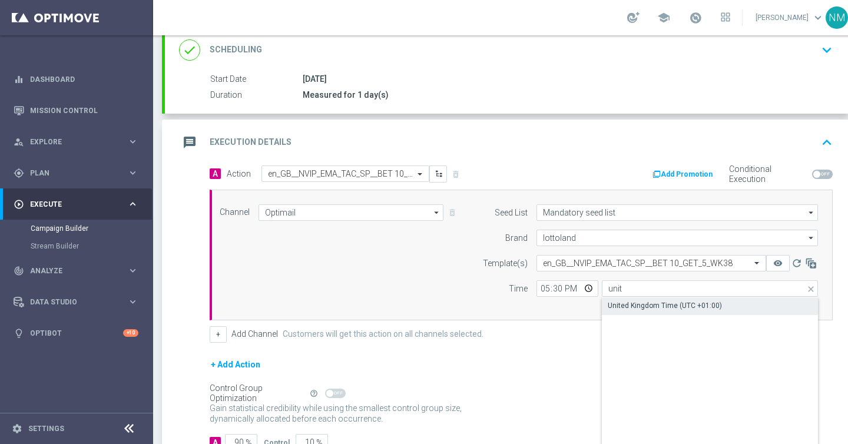
click at [617, 300] on div "United Kingdom Time (UTC +01:00)" at bounding box center [665, 305] width 114 height 11
type input "United Kingdom Time (UTC +01:00)"
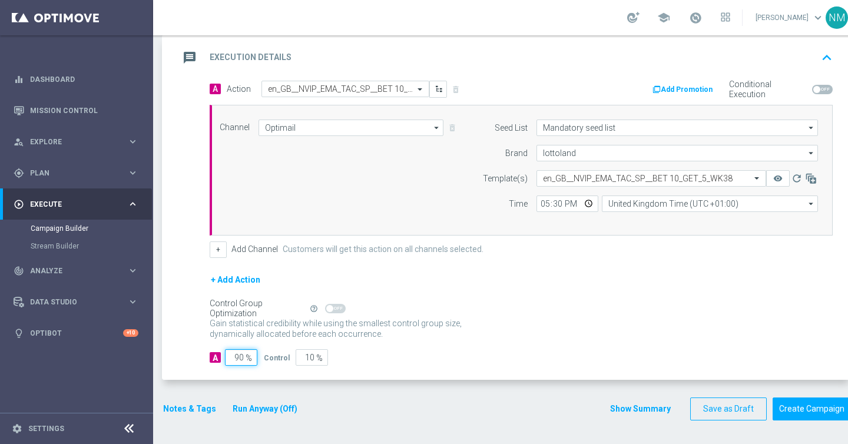
click at [241, 356] on input "90" at bounding box center [241, 357] width 32 height 16
type input "0"
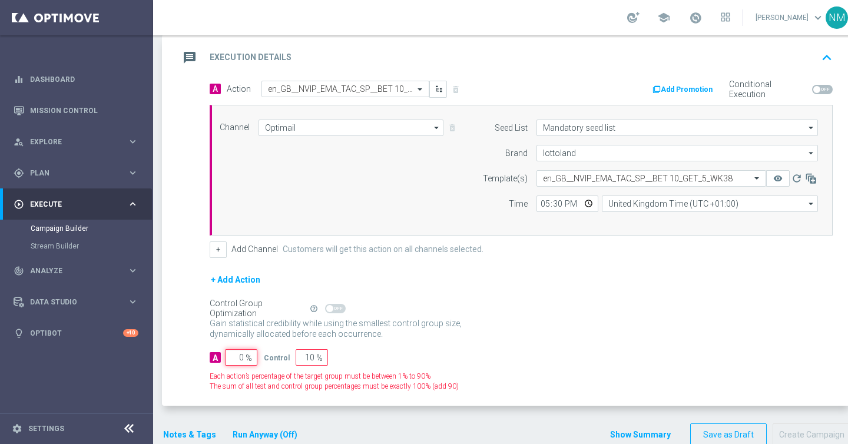
type input "100"
type input "90"
type input "10"
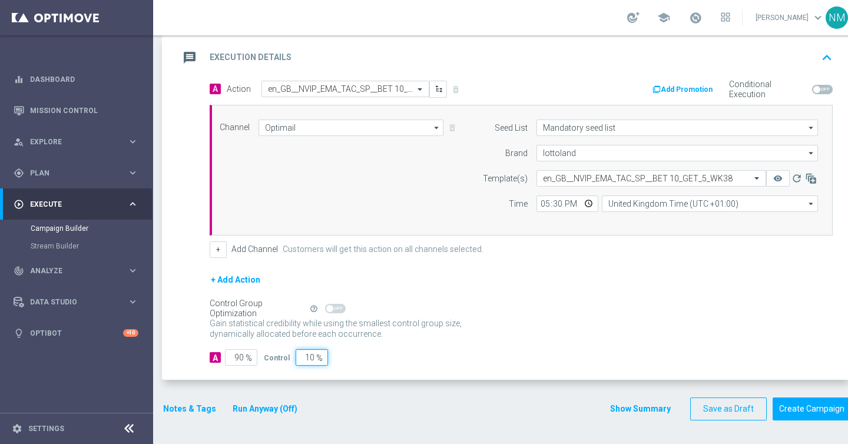
click at [382, 362] on div "A 90 % Control 10 %" at bounding box center [521, 357] width 623 height 16
click at [239, 356] on input "90" at bounding box center [241, 357] width 32 height 16
type input "0"
type input "100"
type input "10"
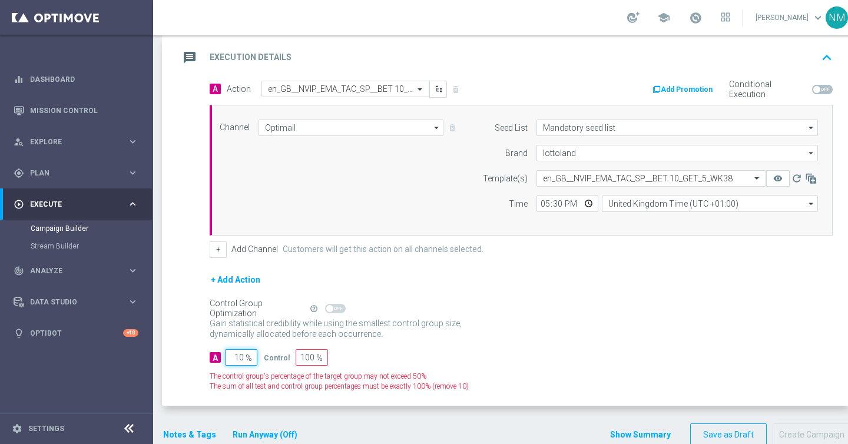
type input "90"
type input "100"
type input "0"
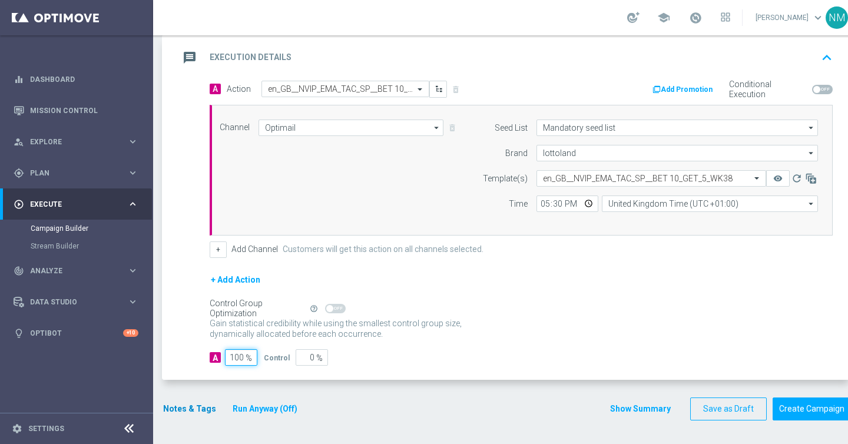
type input "100"
click at [172, 409] on button "Notes & Tags" at bounding box center [189, 408] width 55 height 15
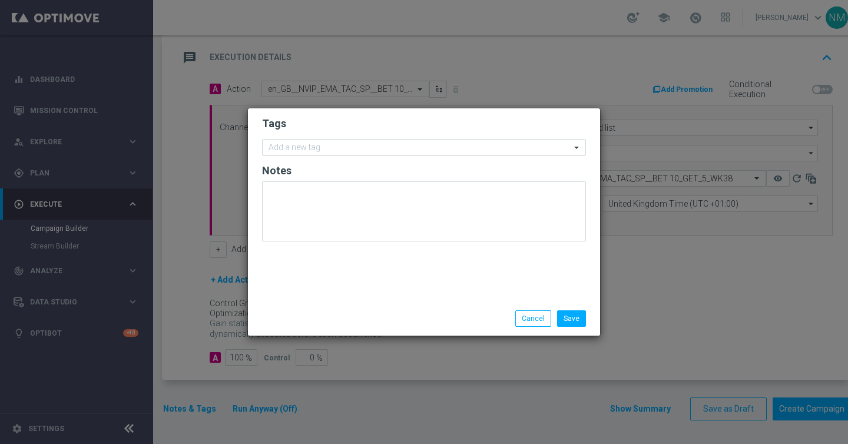
click at [336, 143] on input "text" at bounding box center [419, 148] width 302 height 10
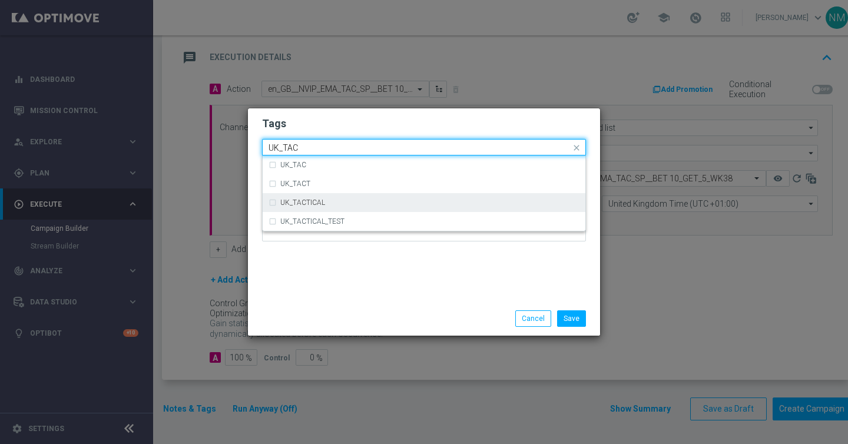
click at [330, 200] on div "UK_TACTICAL" at bounding box center [429, 202] width 299 height 7
type input "UK_TAC"
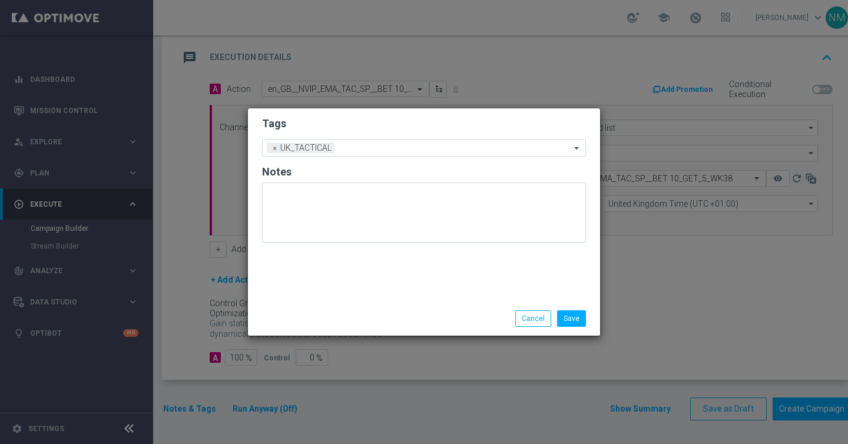
click at [412, 289] on div "Tags Add a new tag × UK_TACTICAL Notes" at bounding box center [424, 204] width 352 height 193
click at [570, 312] on button "Save" at bounding box center [571, 318] width 29 height 16
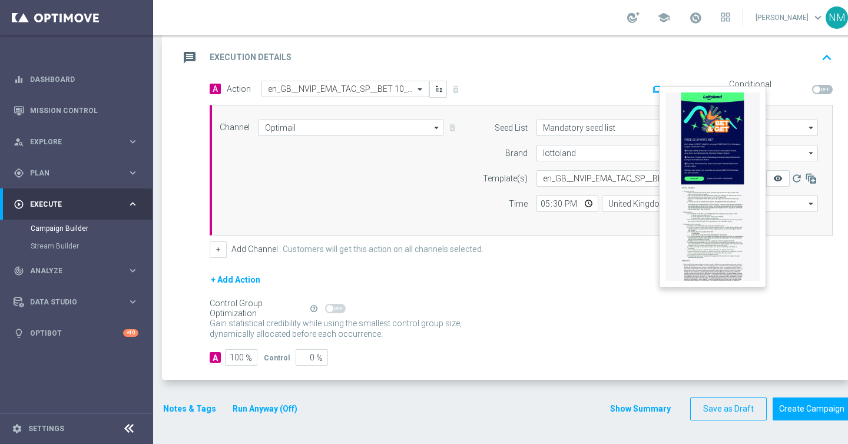
click at [780, 178] on icon "remove_red_eye" at bounding box center [777, 178] width 9 height 9
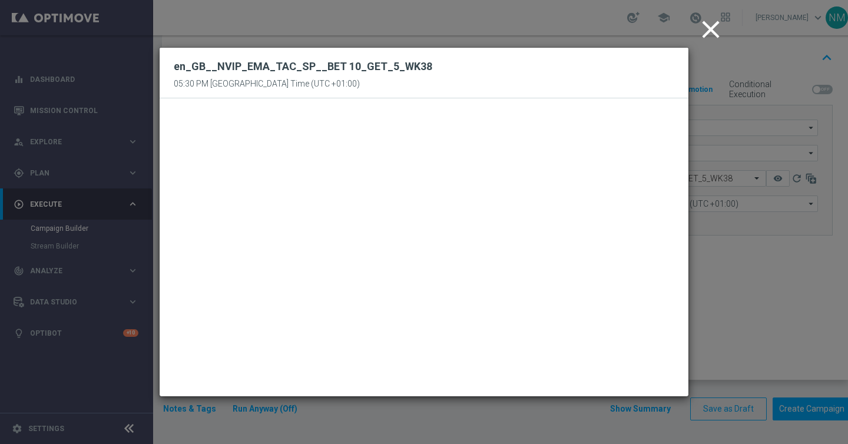
click at [705, 32] on icon "close" at bounding box center [710, 29] width 29 height 29
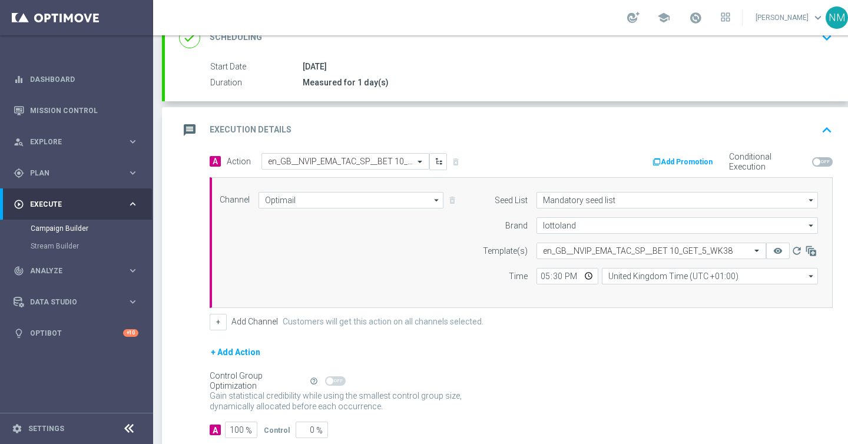
scroll to position [233, 0]
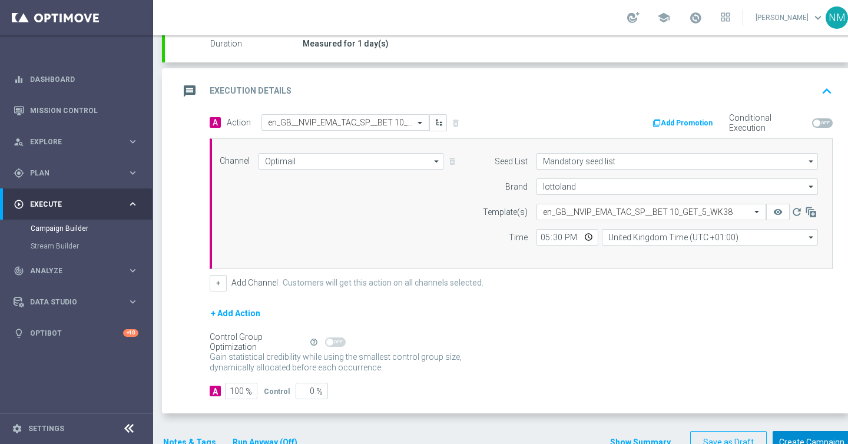
click at [788, 436] on button "Create Campaign" at bounding box center [811, 442] width 78 height 23
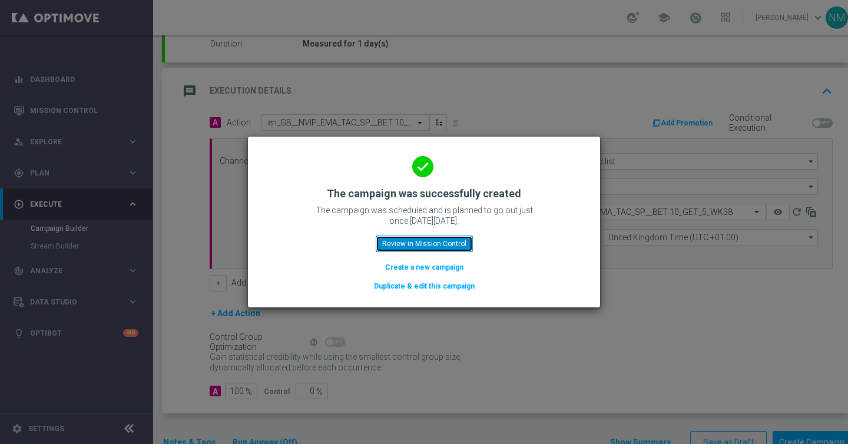
click at [450, 245] on button "Review in Mission Control" at bounding box center [424, 243] width 97 height 16
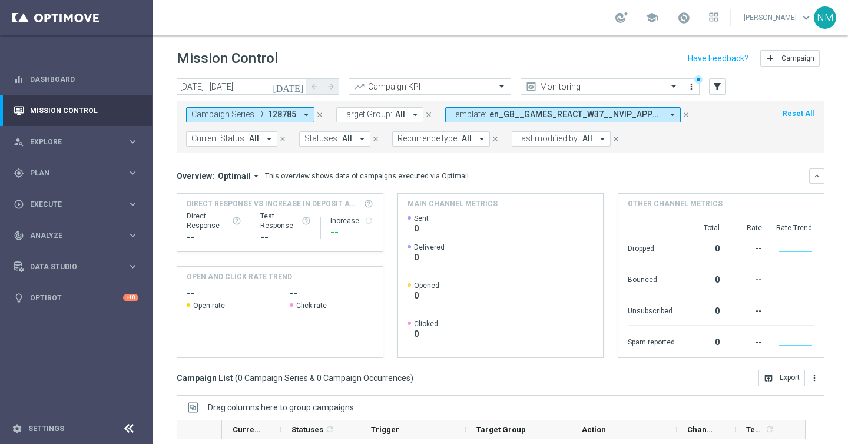
click at [684, 113] on icon "close" at bounding box center [686, 115] width 8 height 8
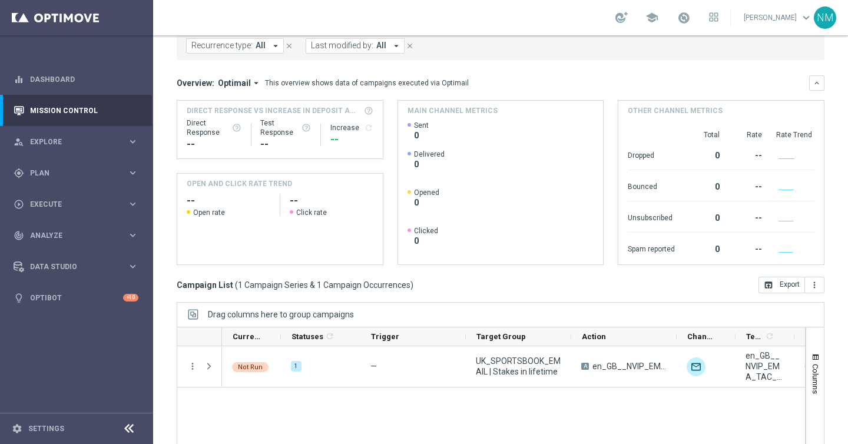
scroll to position [169, 0]
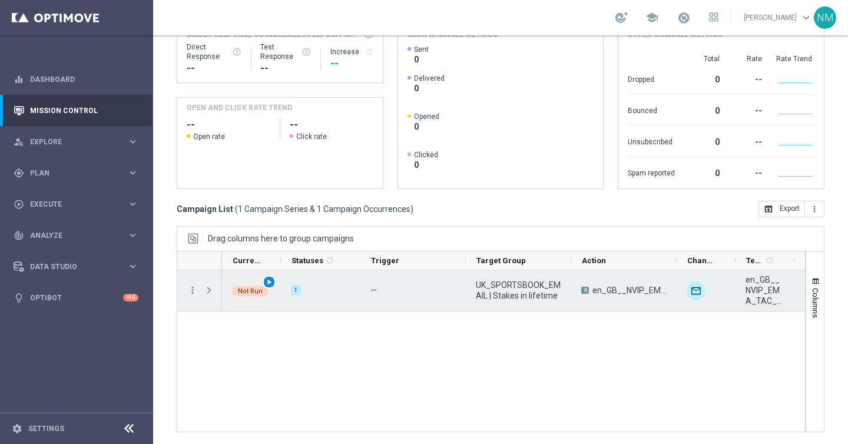
click at [270, 283] on span "play_arrow" at bounding box center [269, 282] width 8 height 8
click at [207, 290] on span "Press SPACE to select this row." at bounding box center [209, 290] width 11 height 9
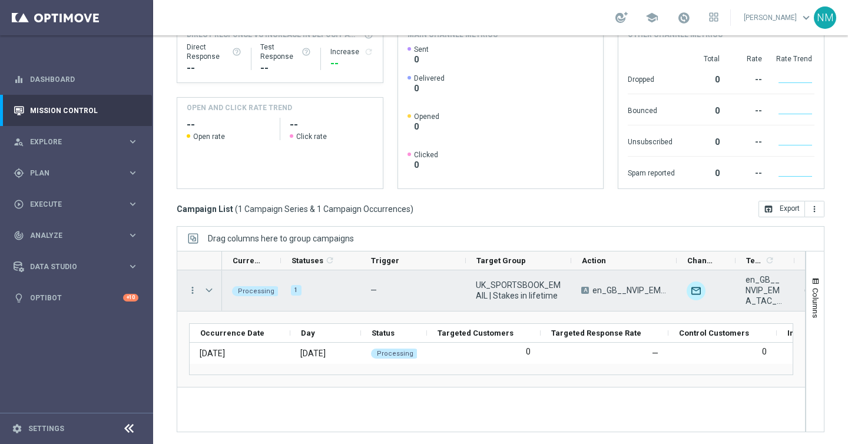
click at [207, 291] on span "Press SPACE to select this row." at bounding box center [209, 290] width 11 height 9
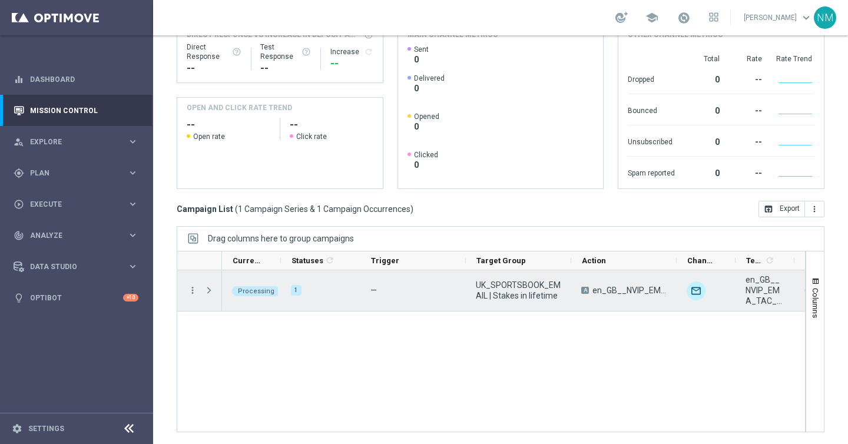
click at [207, 291] on span "Press SPACE to select this row." at bounding box center [209, 290] width 11 height 9
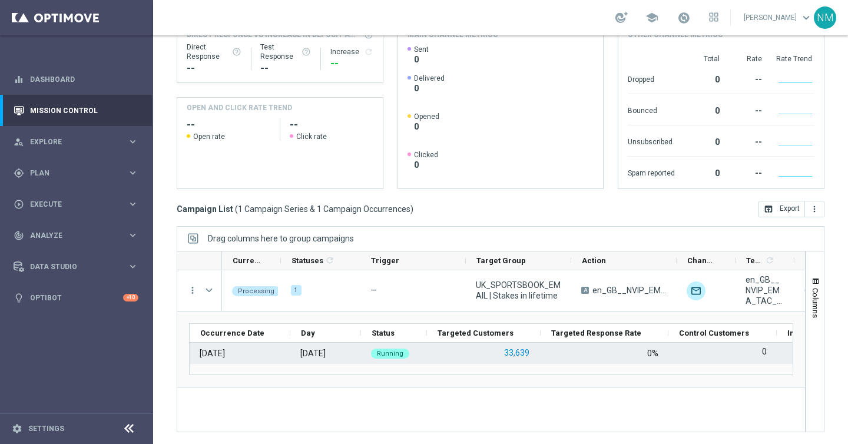
click at [512, 353] on button "33,639" at bounding box center [517, 353] width 28 height 15
click at [513, 355] on button "33,639" at bounding box center [517, 353] width 28 height 15
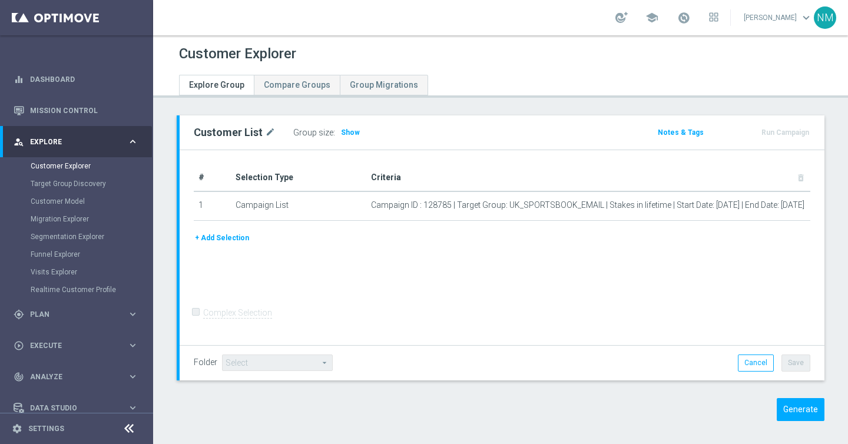
scroll to position [6, 0]
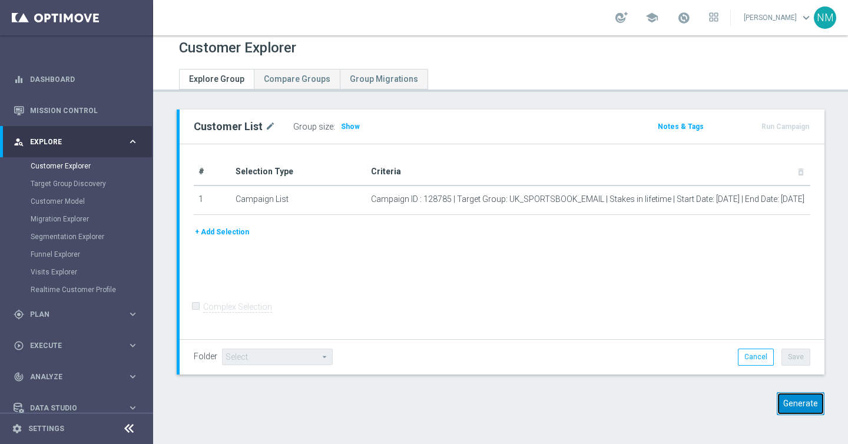
click at [808, 403] on button "Generate" at bounding box center [800, 403] width 48 height 23
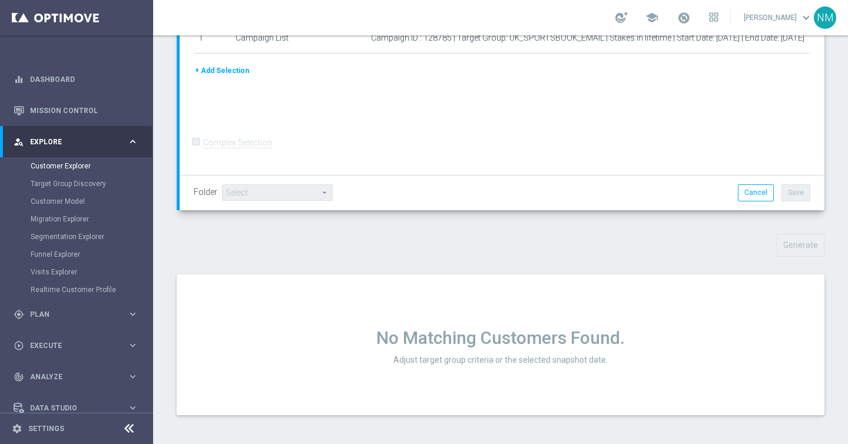
scroll to position [0, 0]
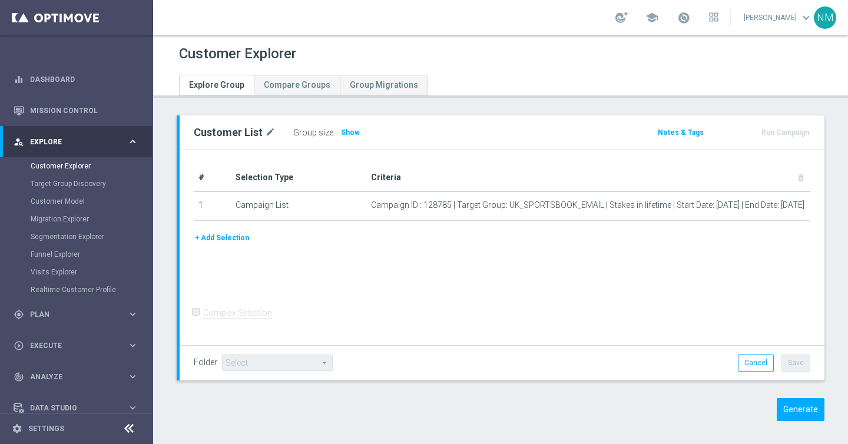
scroll to position [6, 0]
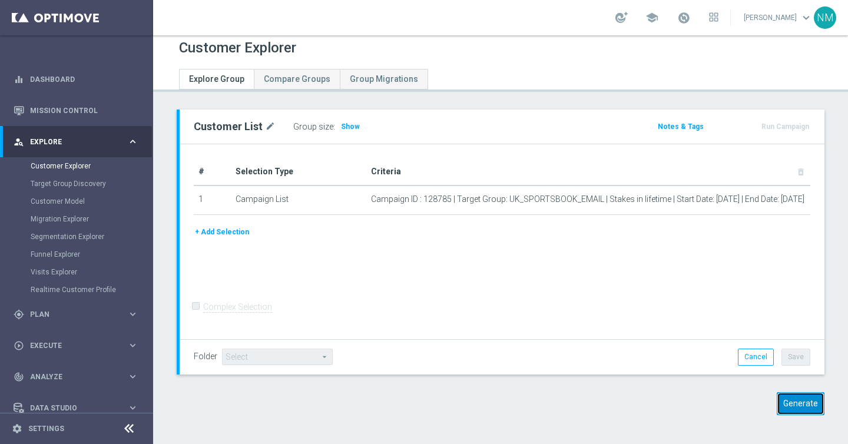
click at [795, 400] on button "Generate" at bounding box center [800, 403] width 48 height 23
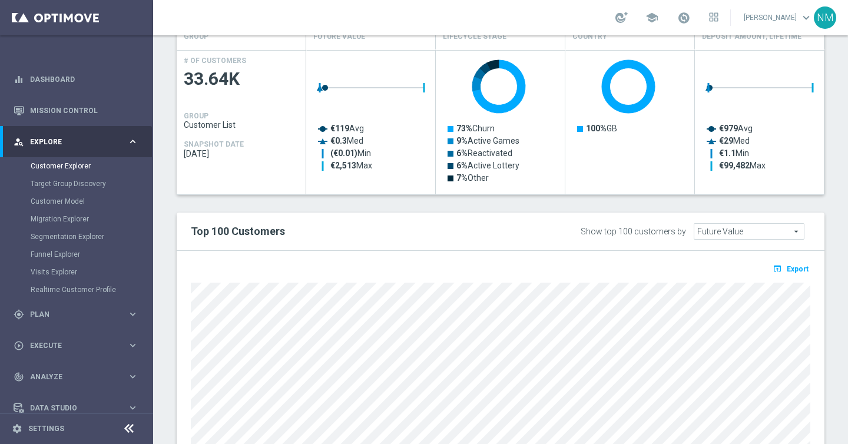
scroll to position [657, 0]
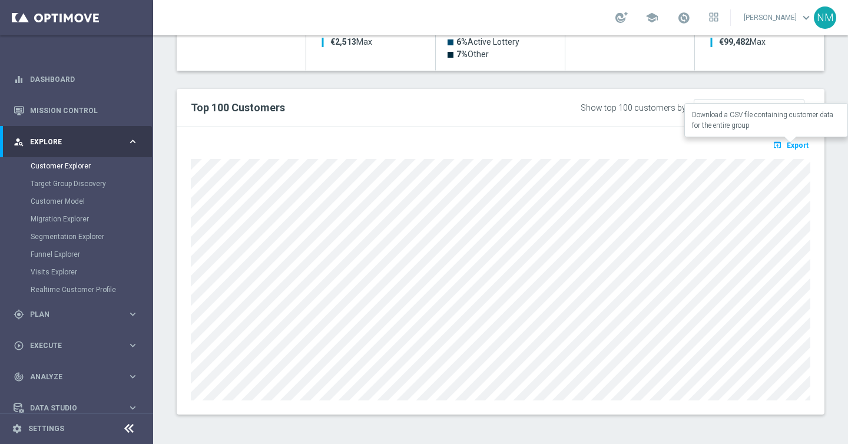
click at [801, 145] on span "Export" at bounding box center [797, 145] width 22 height 8
click at [795, 141] on span "Export" at bounding box center [797, 145] width 22 height 8
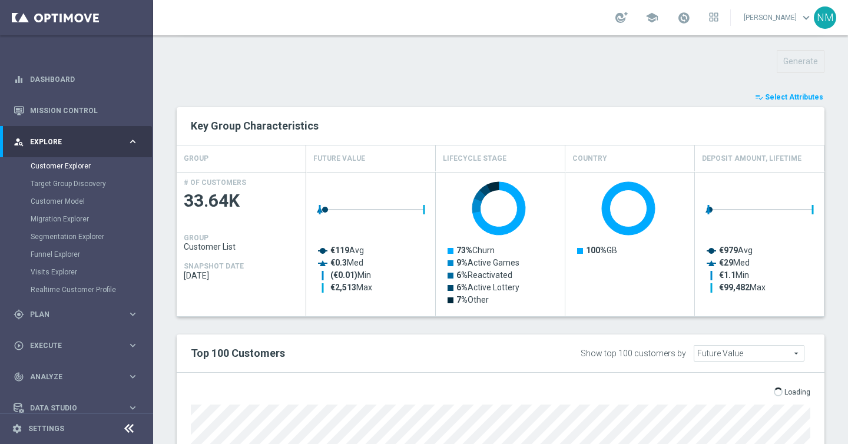
scroll to position [574, 0]
